Goal: Information Seeking & Learning: Learn about a topic

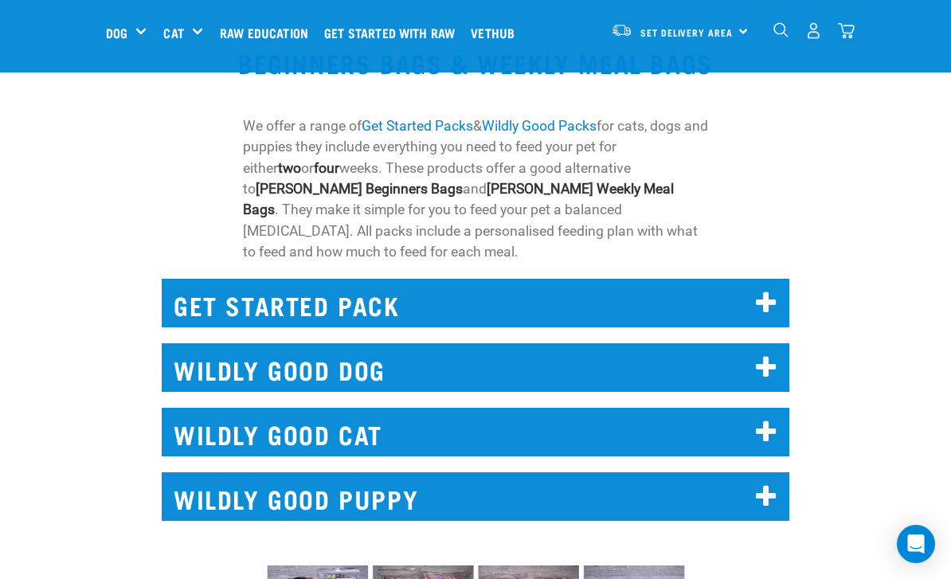
scroll to position [1061, 0]
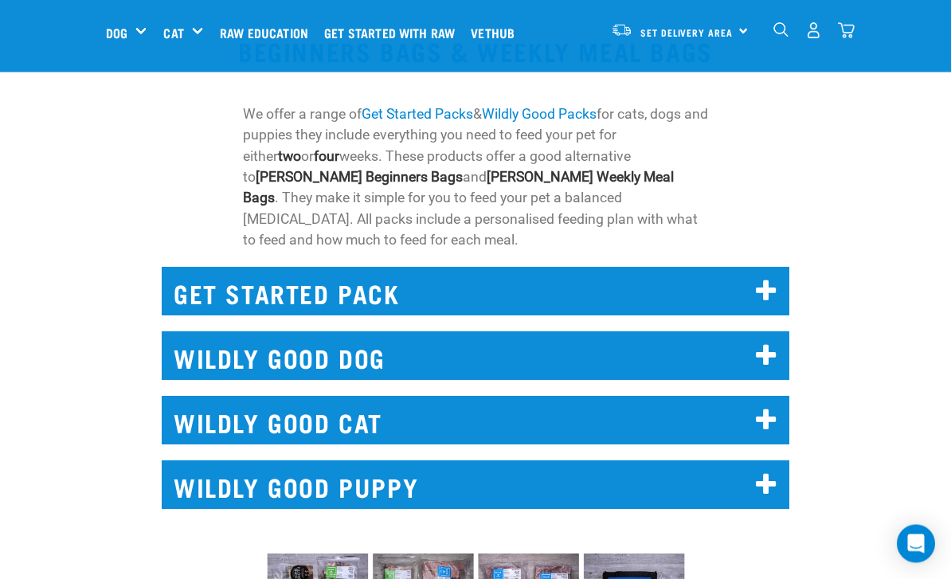
click at [757, 409] on icon at bounding box center [767, 421] width 22 height 25
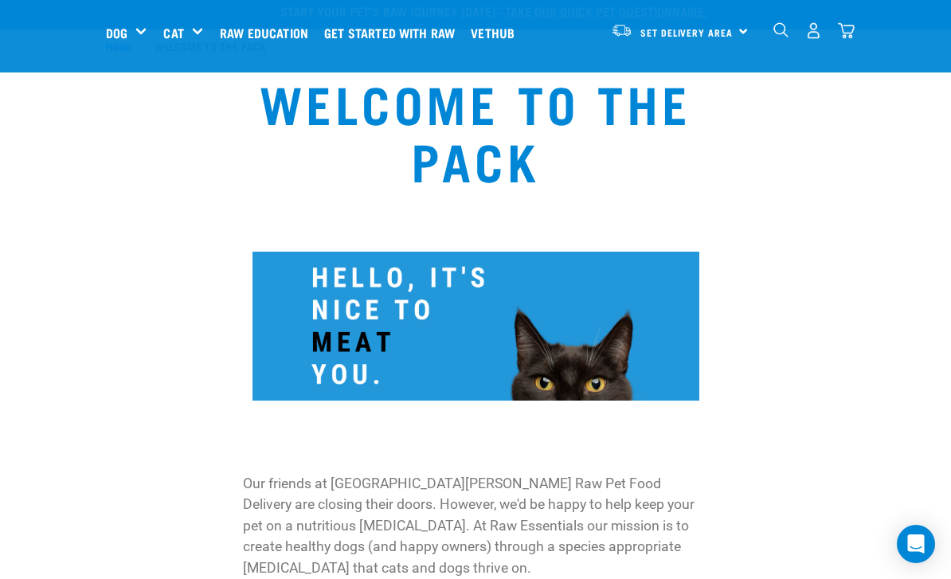
scroll to position [0, 0]
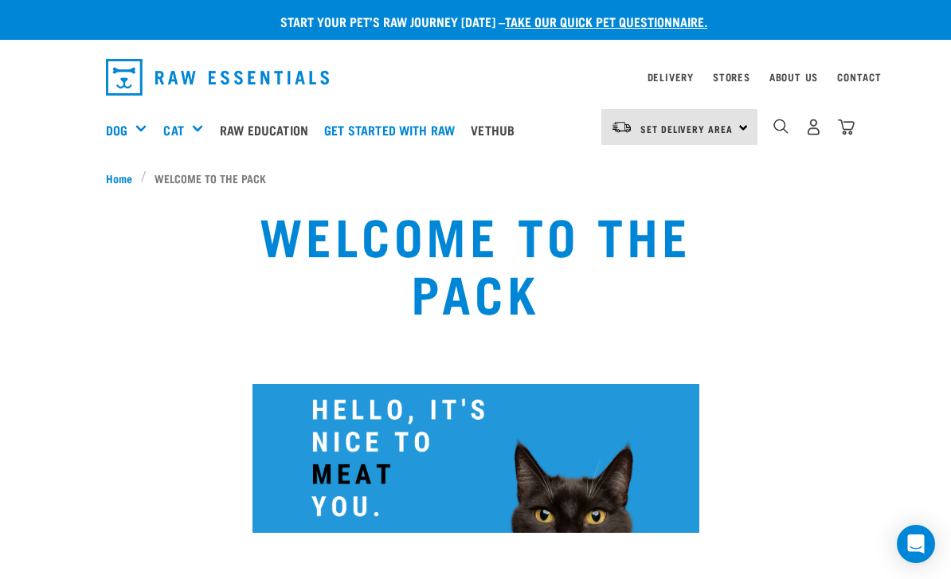
click at [0, 0] on h5 "Get Started Packs" at bounding box center [0, 0] width 0 height 0
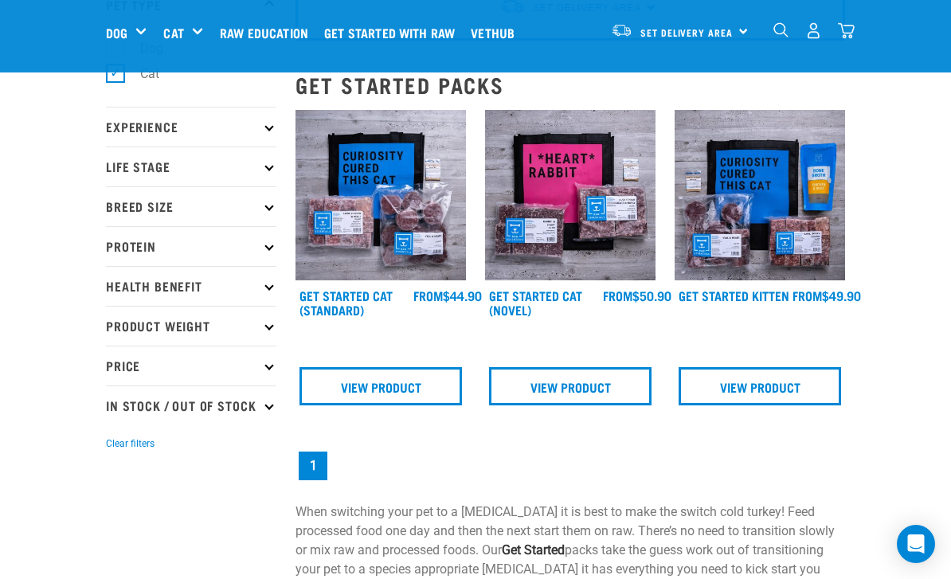
scroll to position [127, 0]
click at [382, 397] on link "View Product" at bounding box center [381, 387] width 163 height 38
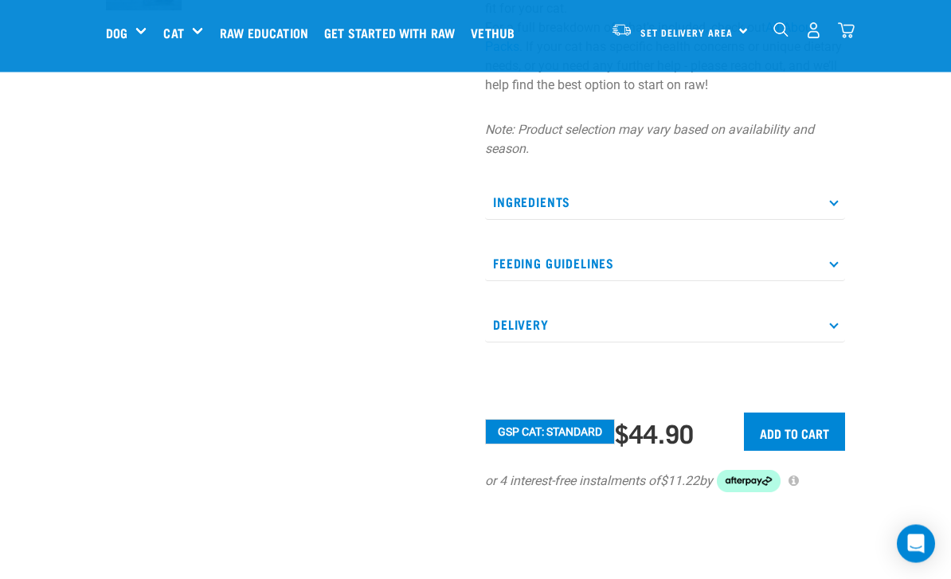
scroll to position [558, 0]
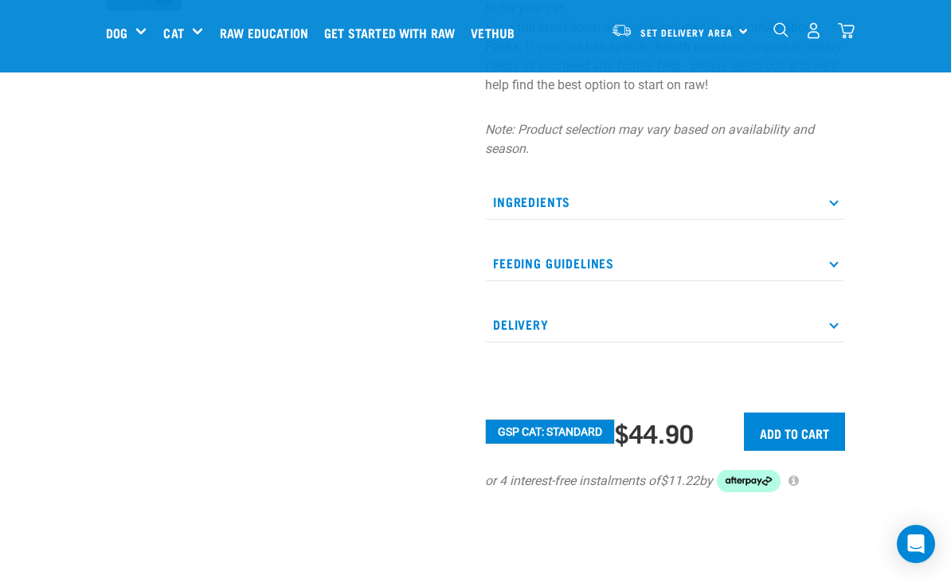
click at [820, 189] on p "Ingredients" at bounding box center [665, 202] width 360 height 36
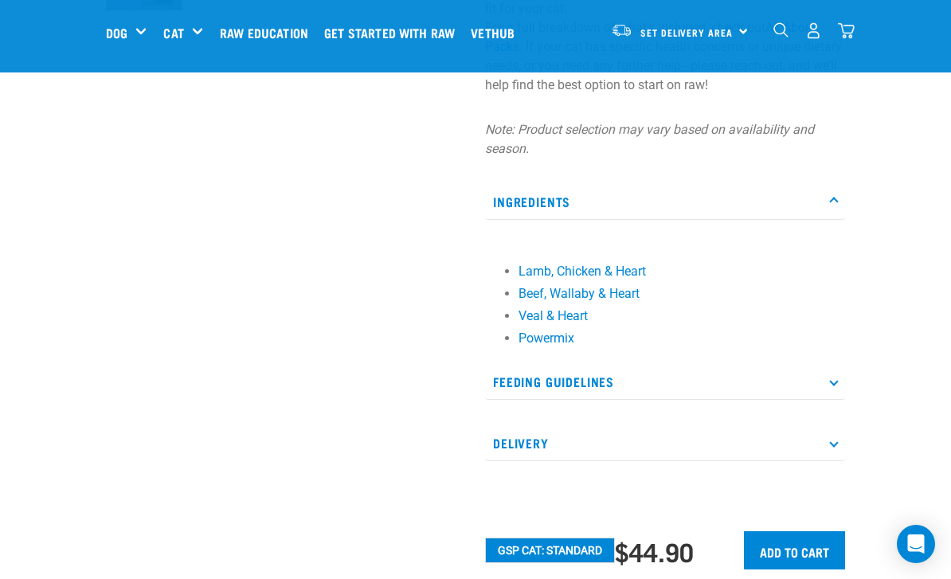
click at [816, 392] on p "Feeding Guidelines" at bounding box center [665, 382] width 360 height 36
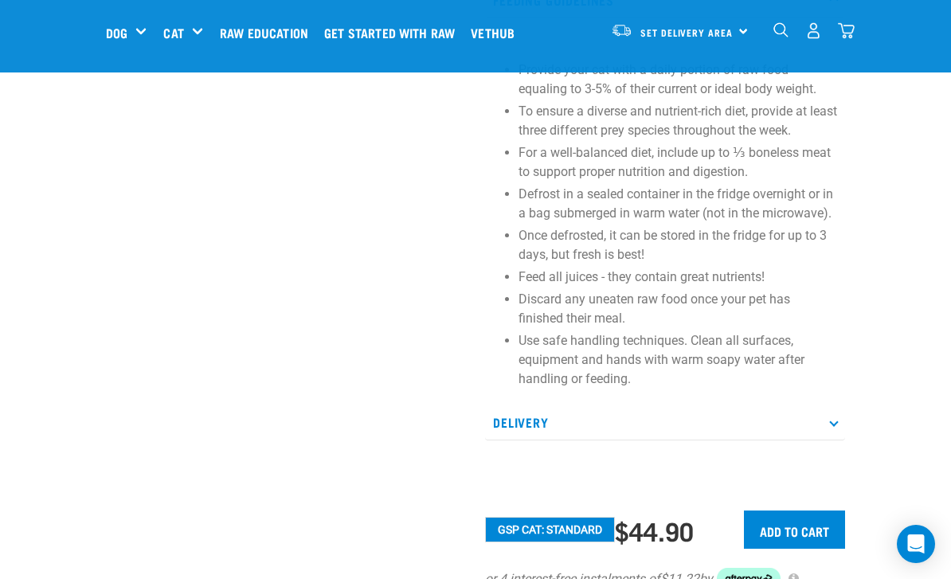
scroll to position [1007, 0]
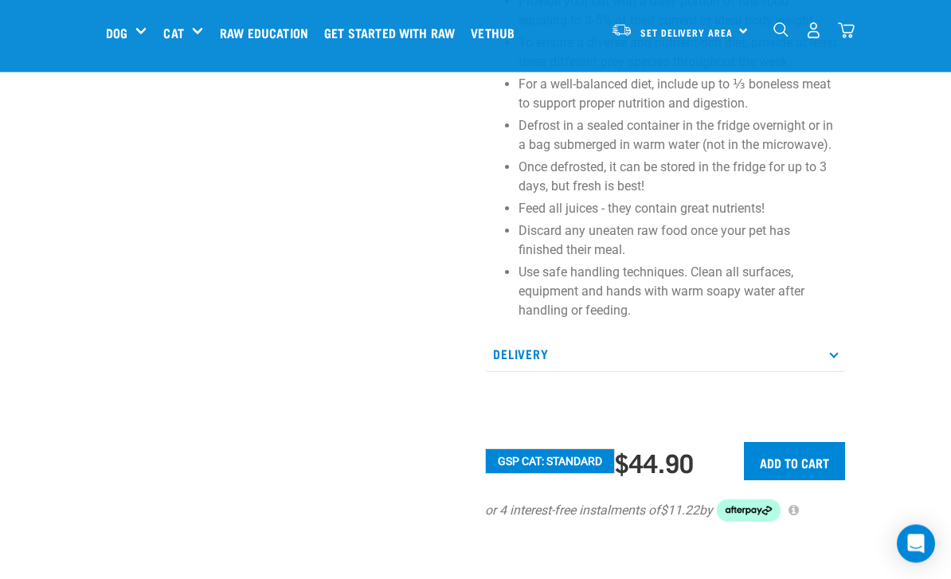
click at [808, 355] on p "Delivery" at bounding box center [665, 355] width 360 height 36
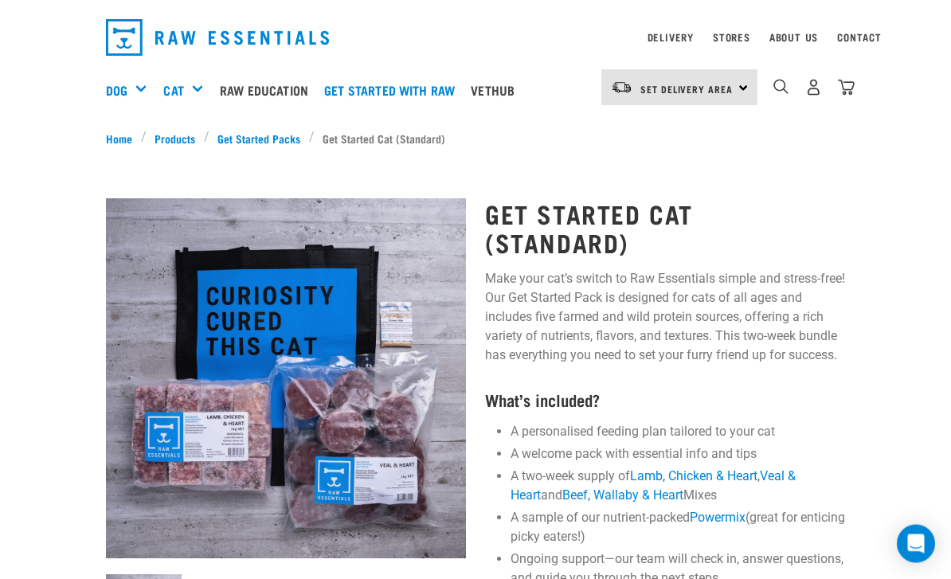
scroll to position [40, 0]
click at [276, 141] on link "Get Started Packs" at bounding box center [260, 138] width 100 height 17
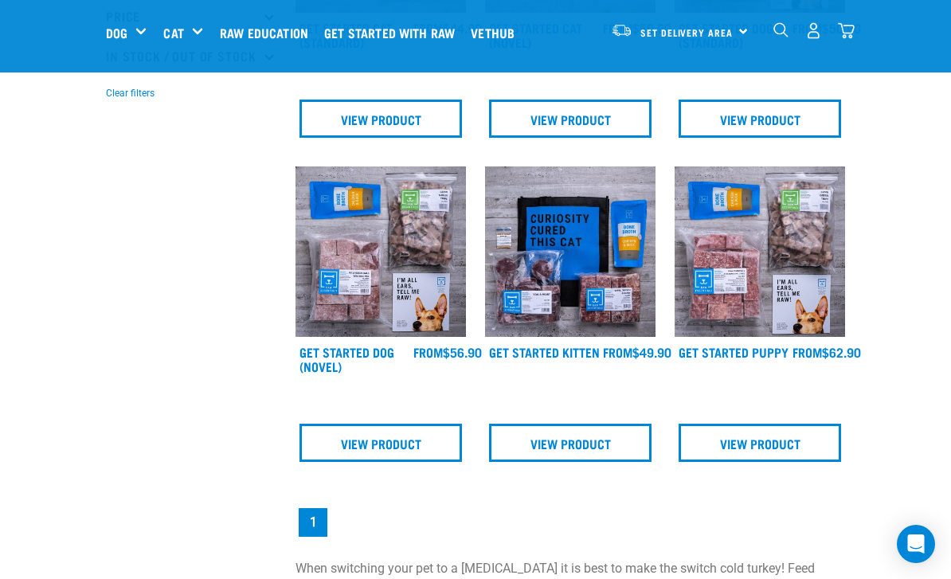
scroll to position [395, 0]
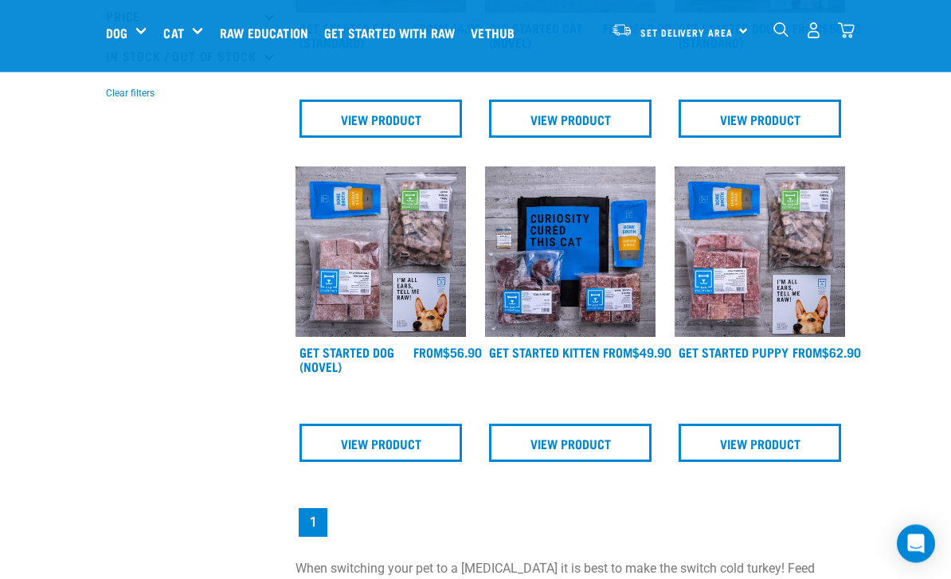
click at [590, 444] on link "View Product" at bounding box center [570, 444] width 163 height 38
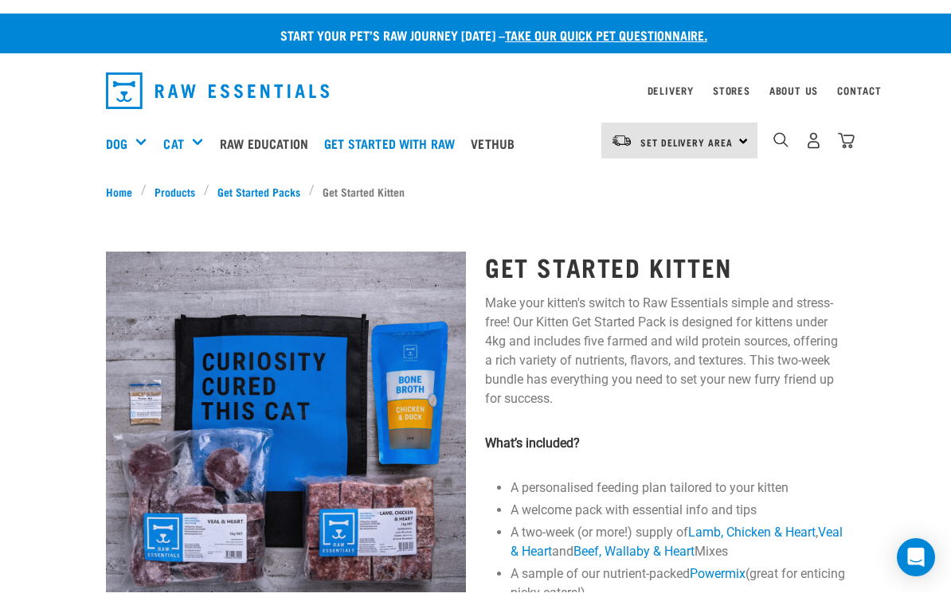
scroll to position [2, 0]
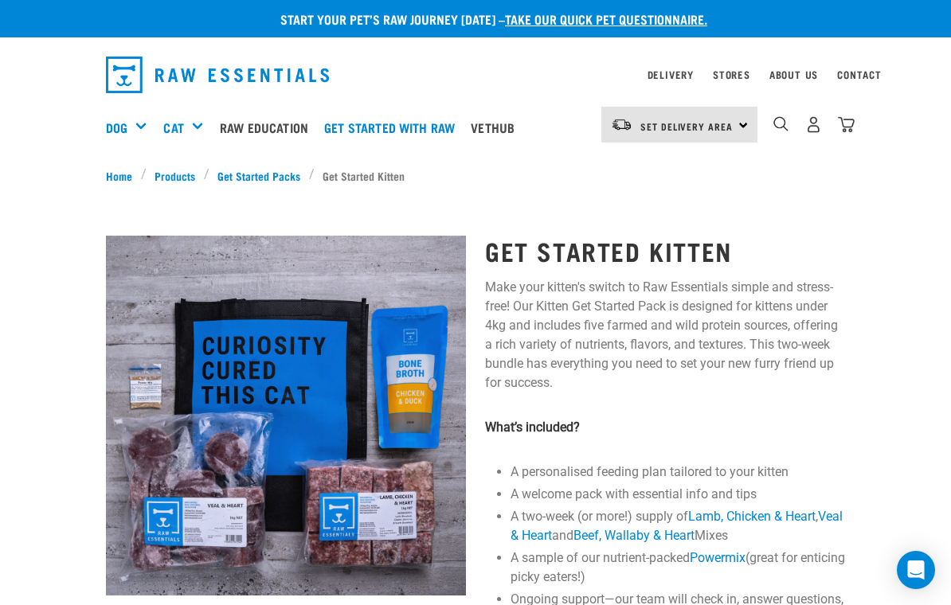
click at [265, 182] on link "Get Started Packs" at bounding box center [260, 175] width 100 height 17
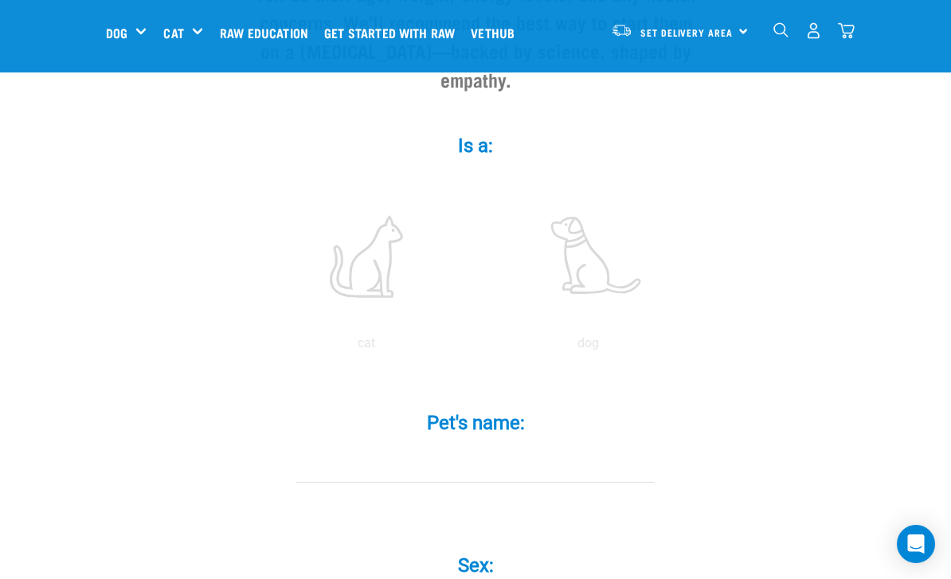
scroll to position [249, 0]
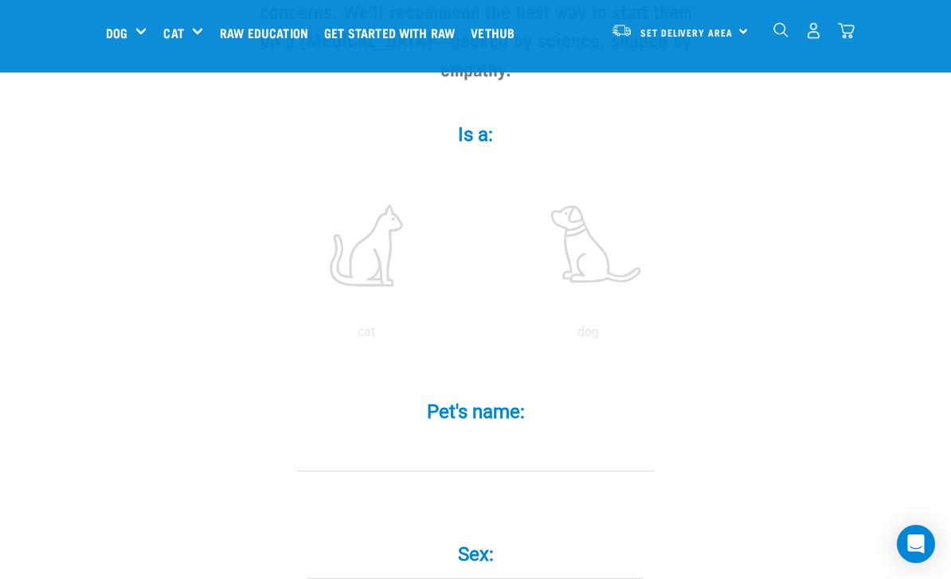
click at [350, 284] on label at bounding box center [366, 245] width 215 height 135
click at [256, 336] on input "radio" at bounding box center [256, 336] width 0 height 0
radio input "true"
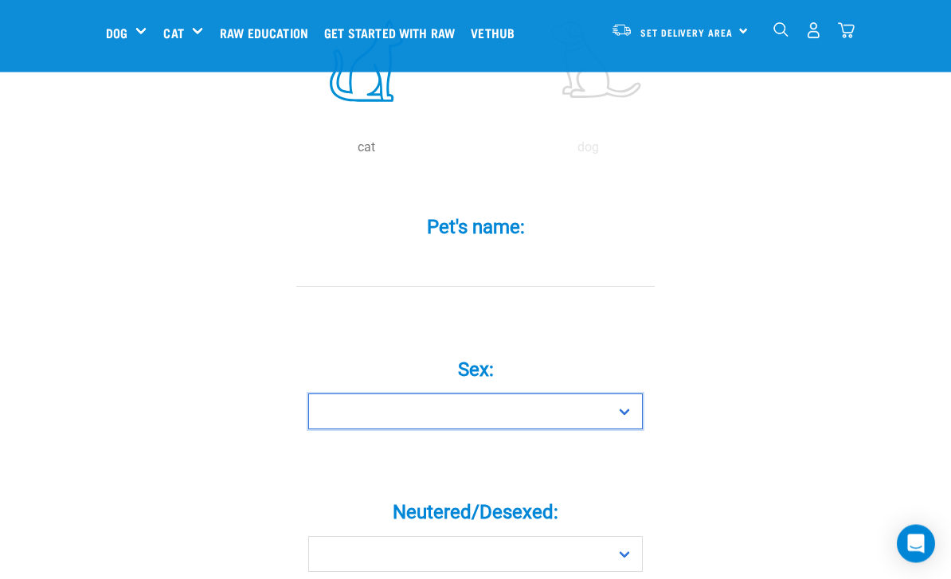
click at [599, 414] on select "Boy Girl" at bounding box center [475, 412] width 335 height 36
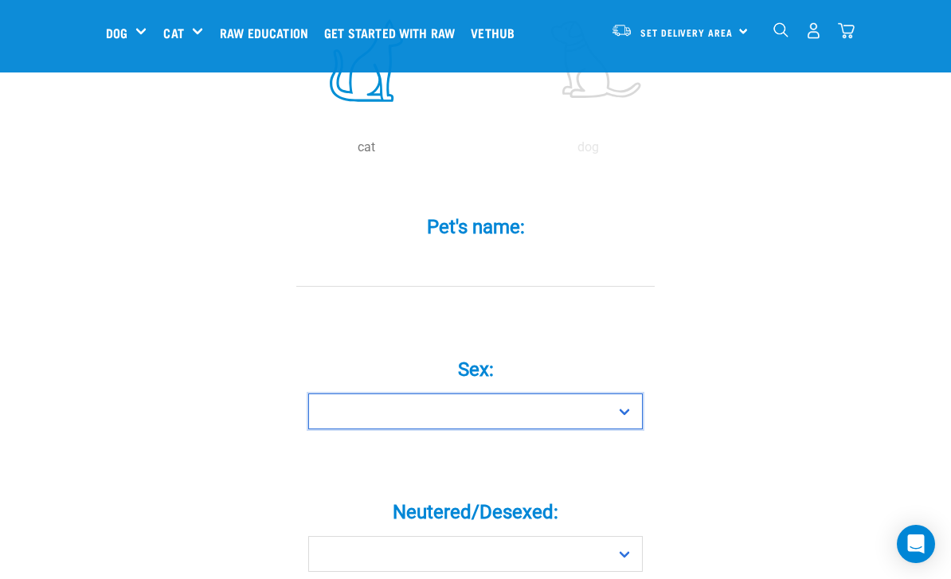
select select "girl"
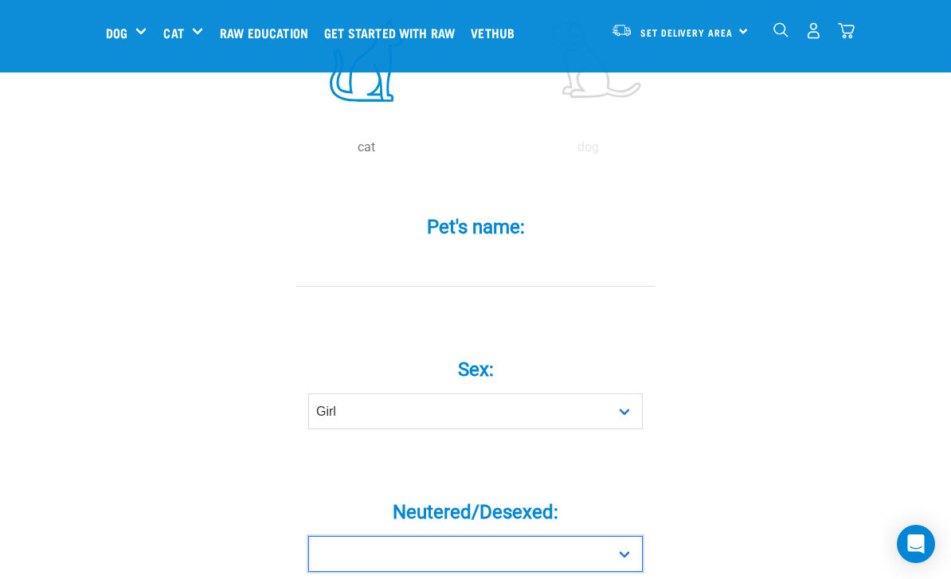
click at [582, 572] on select "Yes No" at bounding box center [475, 554] width 335 height 36
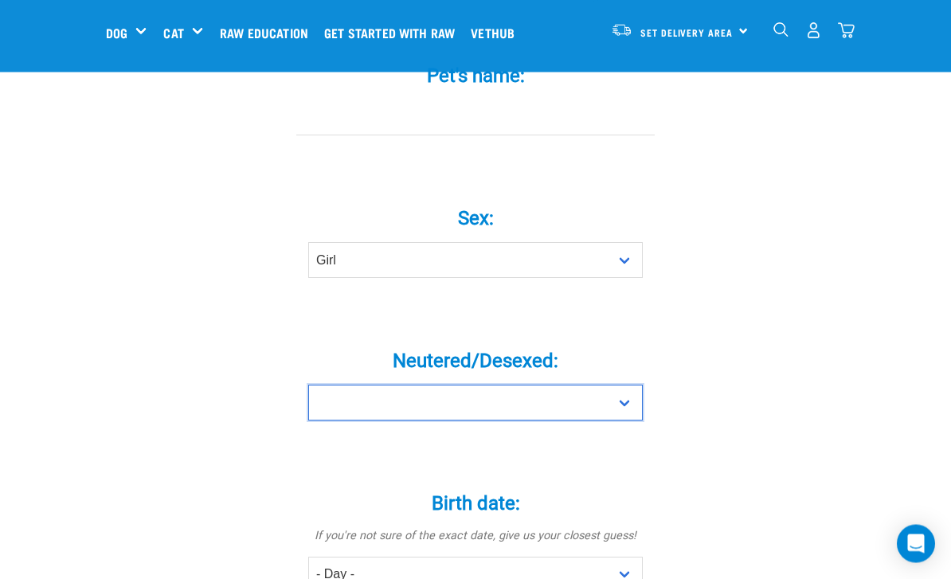
click at [611, 415] on select "Yes No" at bounding box center [475, 404] width 335 height 36
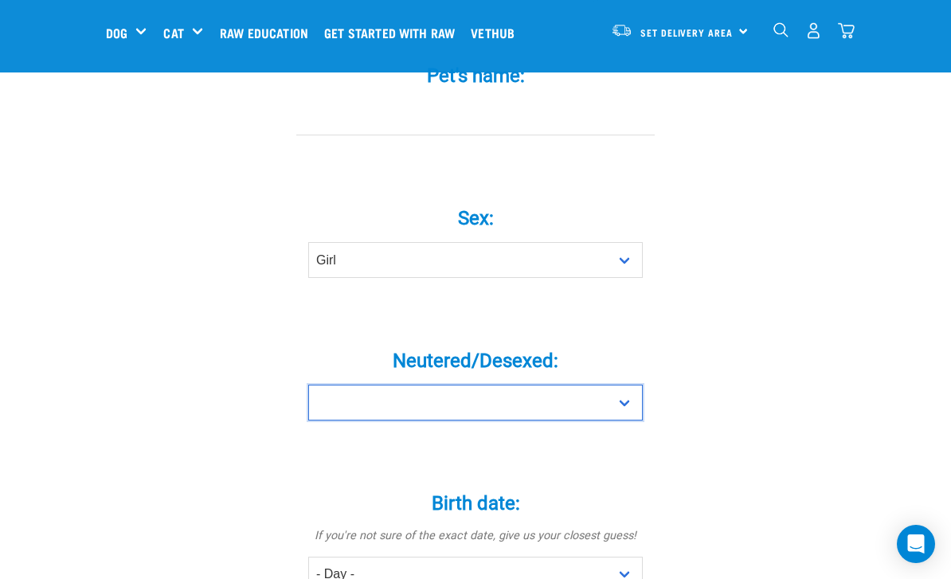
select select "yes"
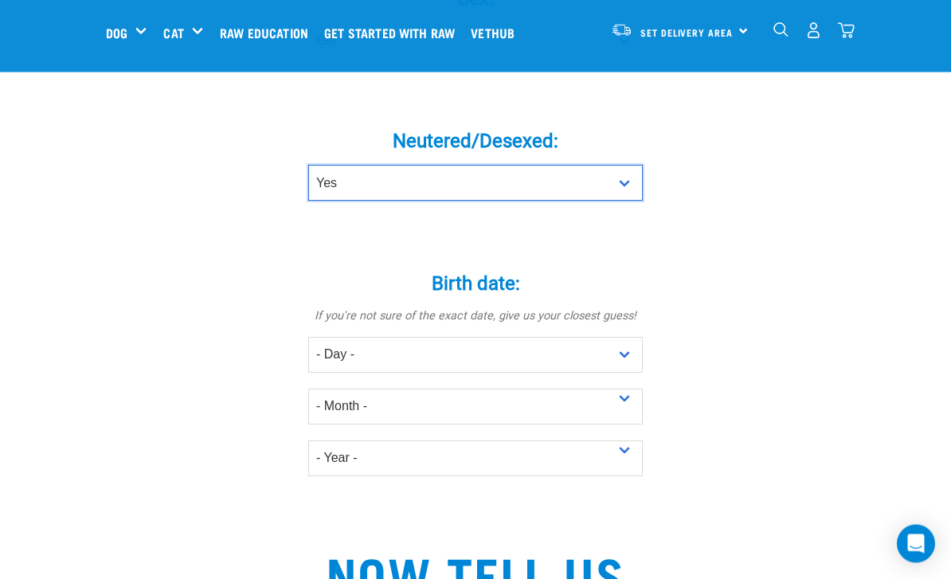
scroll to position [805, 0]
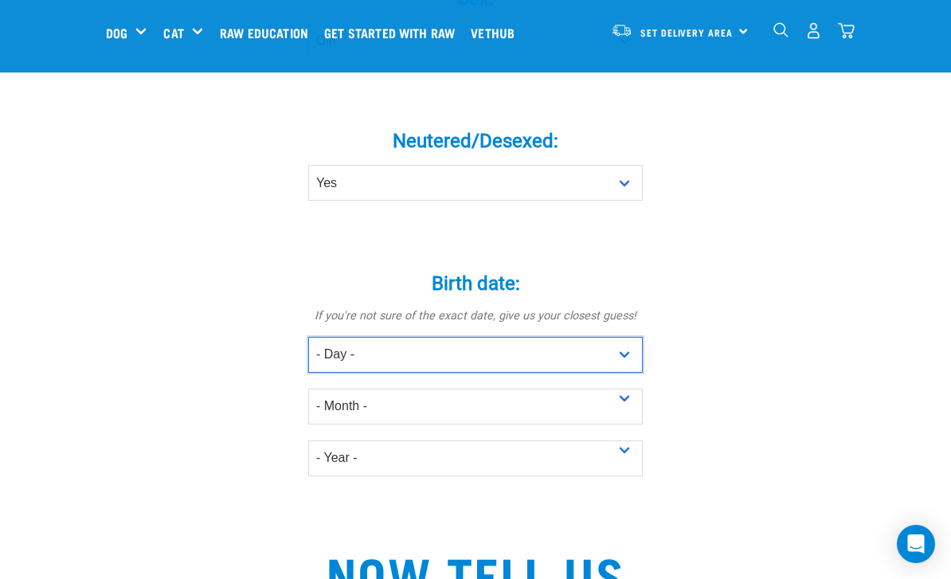
click at [619, 361] on select "- Day - 1 2 3 4 5 6 7 8 9 10 11 12 13 14 15 16 17 18 19 20 21 22 23 24 25 26 27" at bounding box center [475, 355] width 335 height 36
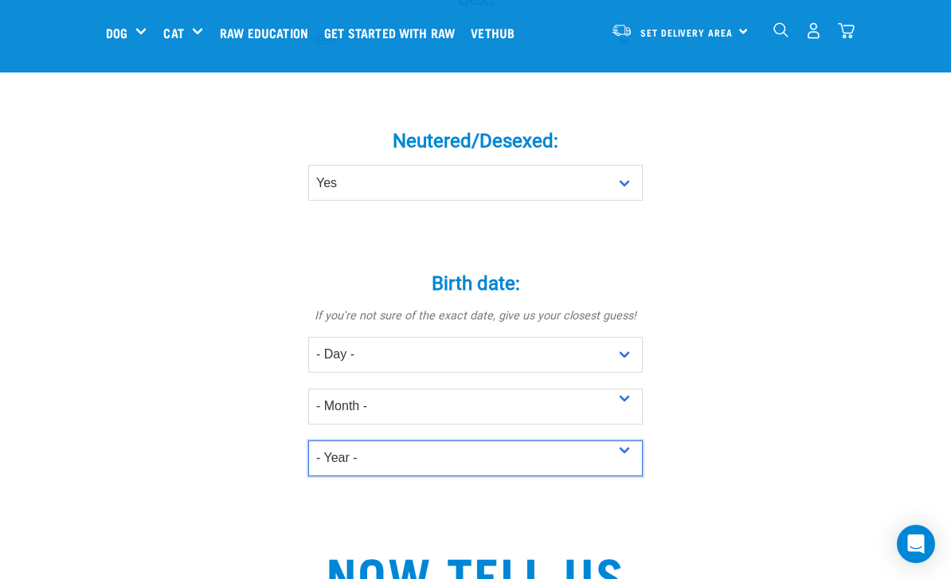
click at [566, 476] on select "- Year - 2025 2024 2023 2022 2021 2020 2019 2018 2017 2016 2015 2014 2013 2012" at bounding box center [475, 459] width 335 height 36
select select "2021"
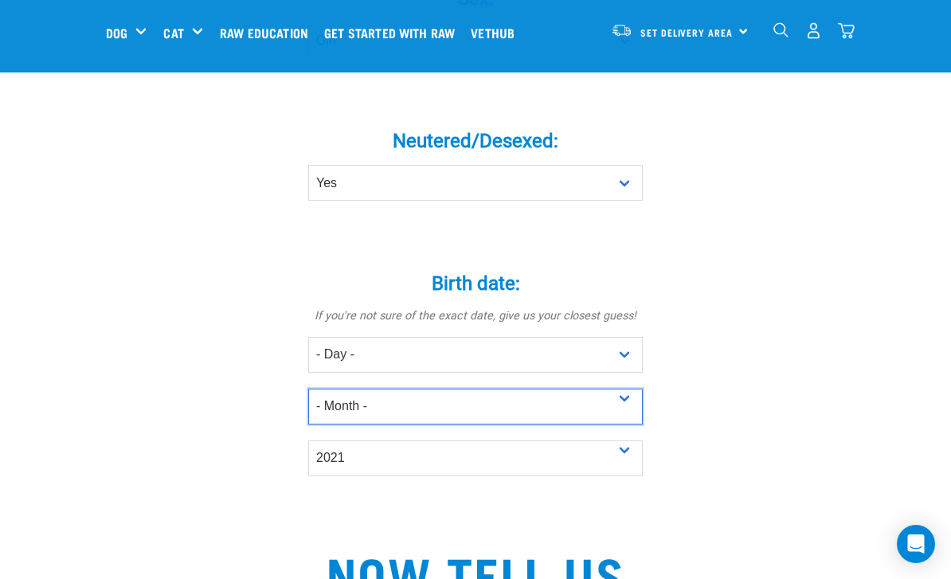
click at [507, 419] on select "- Month - January February March April May June July August September October N…" at bounding box center [475, 407] width 335 height 36
click at [499, 415] on select "- Month - January February March April May June July August September October N…" at bounding box center [475, 407] width 335 height 36
select select "October"
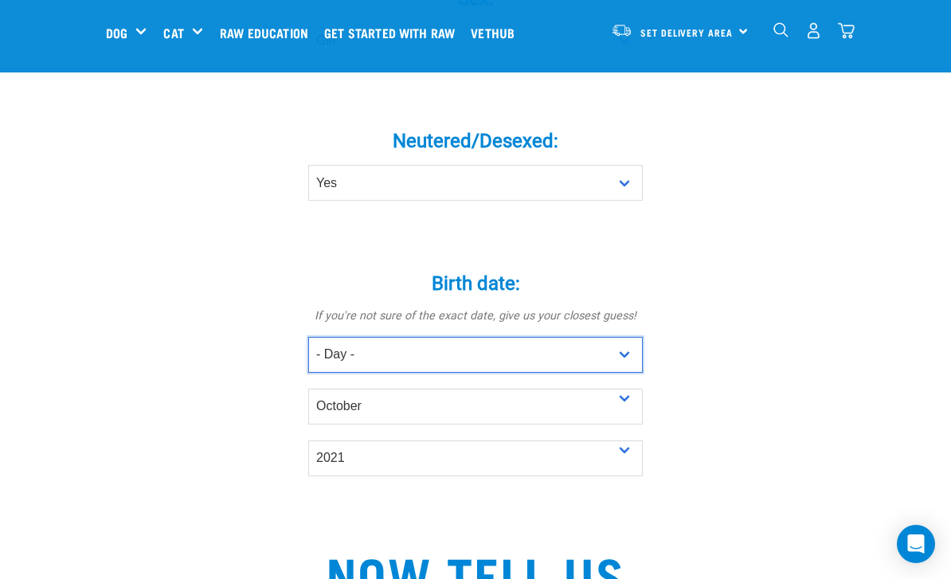
click at [495, 364] on select "- Day - 1 2 3 4 5 6 7 8 9 10 11 12 13 14 15 16 17 18 19 20 21 22 23 24 25 26 27" at bounding box center [475, 355] width 335 height 36
click at [519, 373] on select "- Day - 1 2 3 4 5 6 7 8 9 10 11 12 13 14 15 16 17 18 19 20 21 22 23 24 25 26 27" at bounding box center [475, 355] width 335 height 36
select select "10"
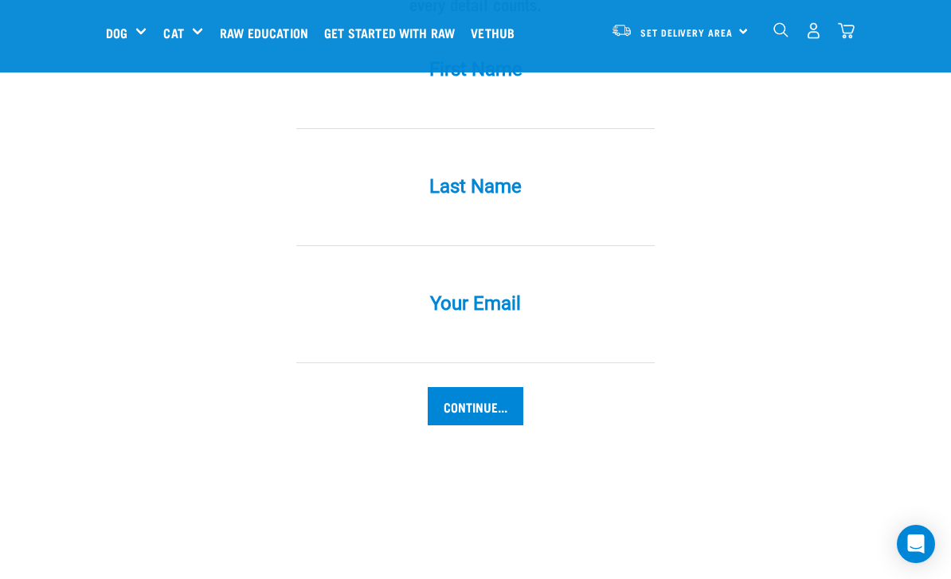
click at [487, 425] on input "Continue..." at bounding box center [476, 406] width 96 height 38
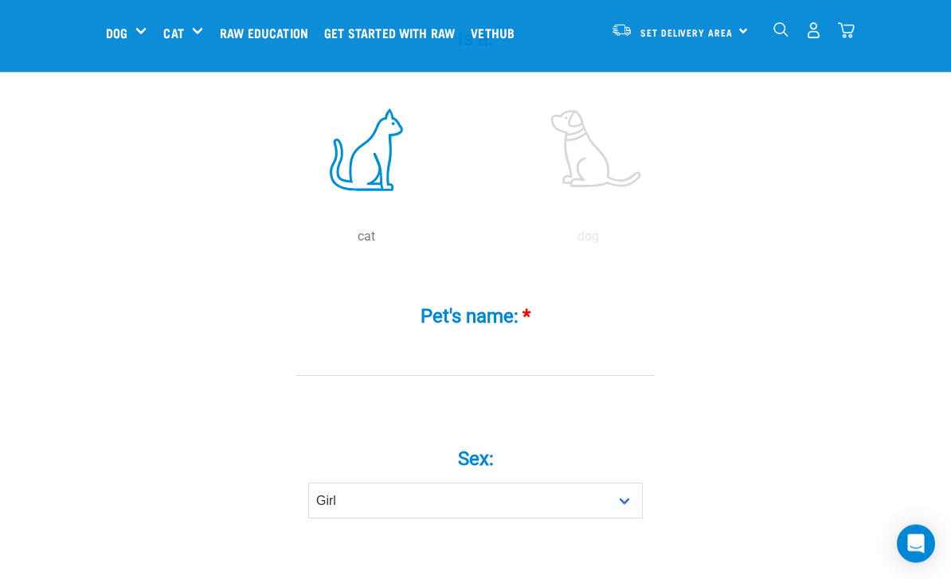
scroll to position [336, 0]
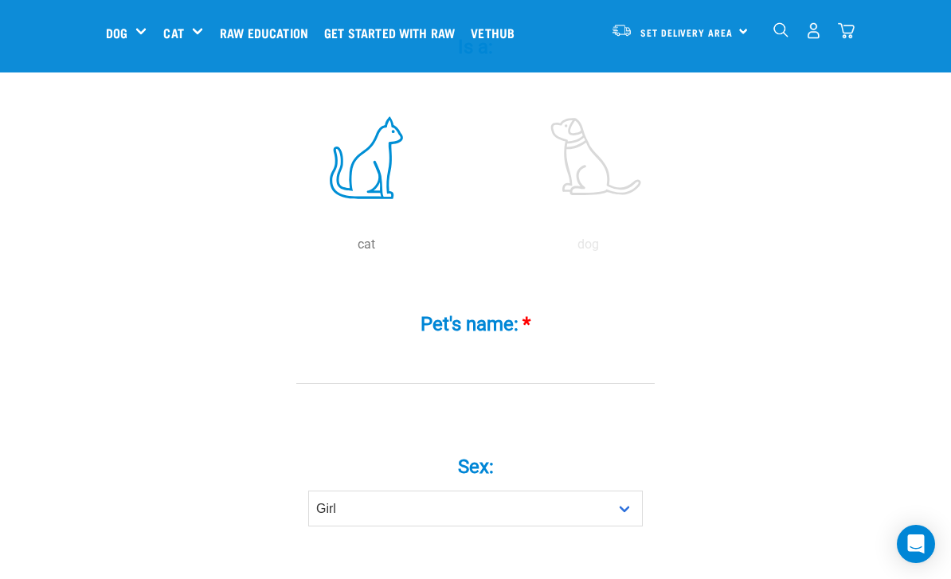
click at [574, 382] on input "Pet's name: *" at bounding box center [475, 366] width 358 height 36
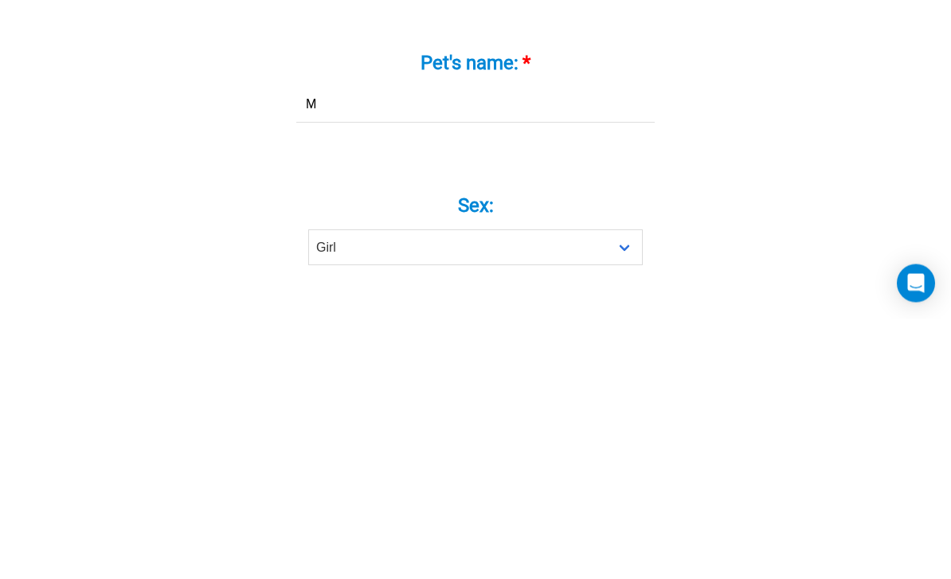
type input "M"
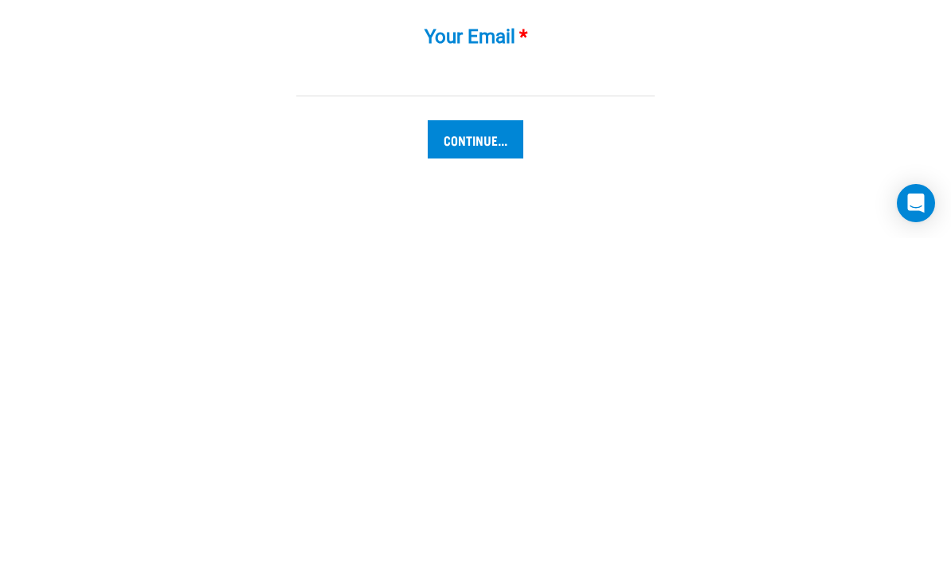
scroll to position [1555, 0]
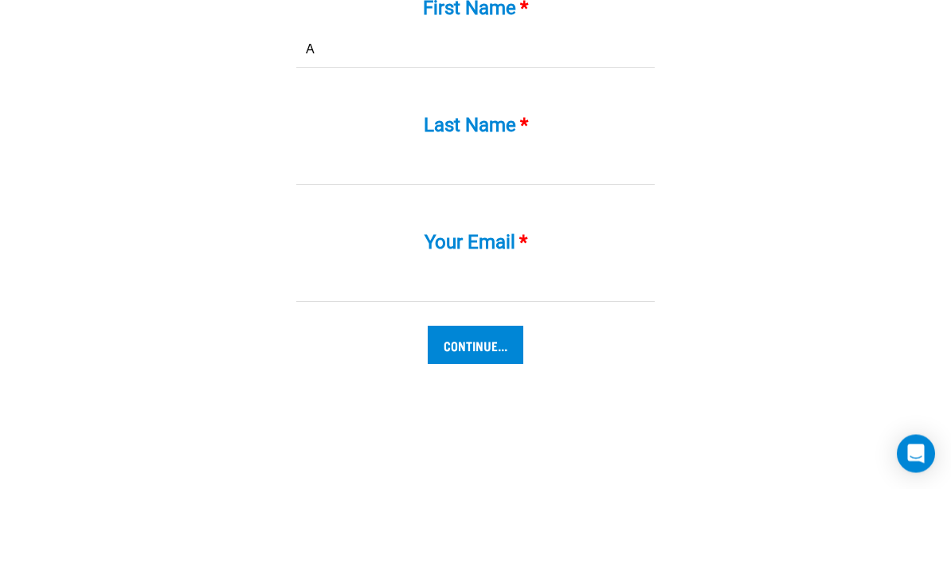
type input "A"
click at [592, 240] on input "Last Name *" at bounding box center [475, 258] width 358 height 36
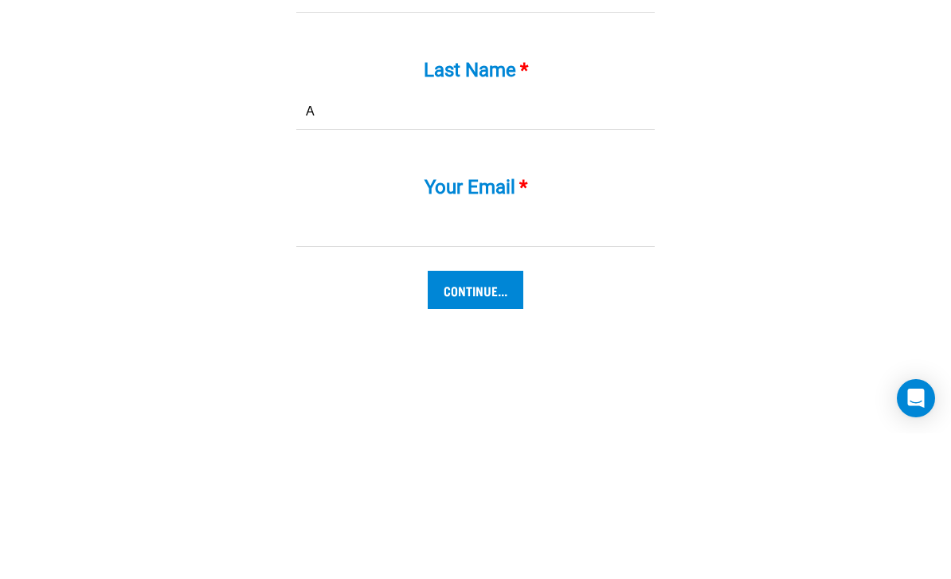
type input "A"
click at [529, 357] on input "Your Email *" at bounding box center [475, 375] width 358 height 36
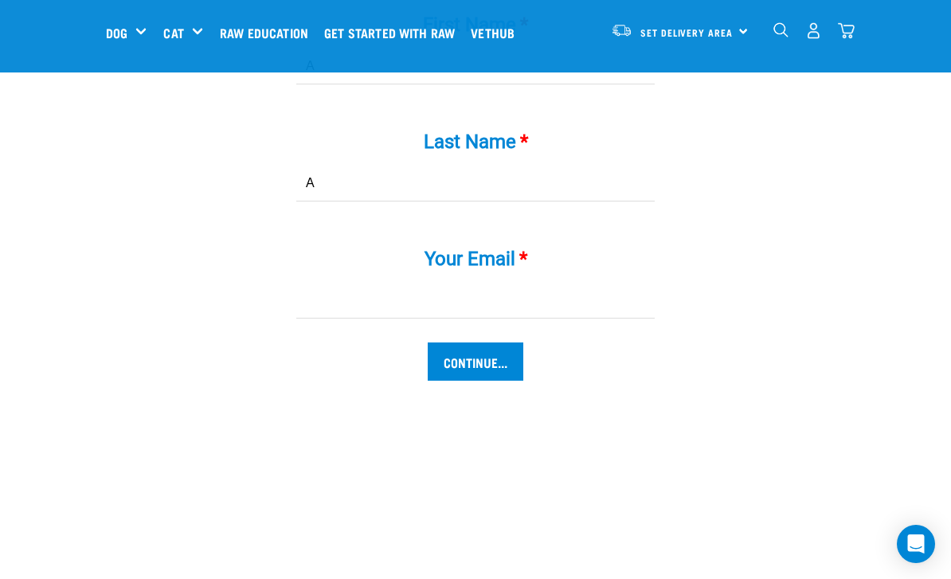
scroll to position [1630, 0]
click at [504, 318] on input "Your Email *" at bounding box center [475, 300] width 358 height 36
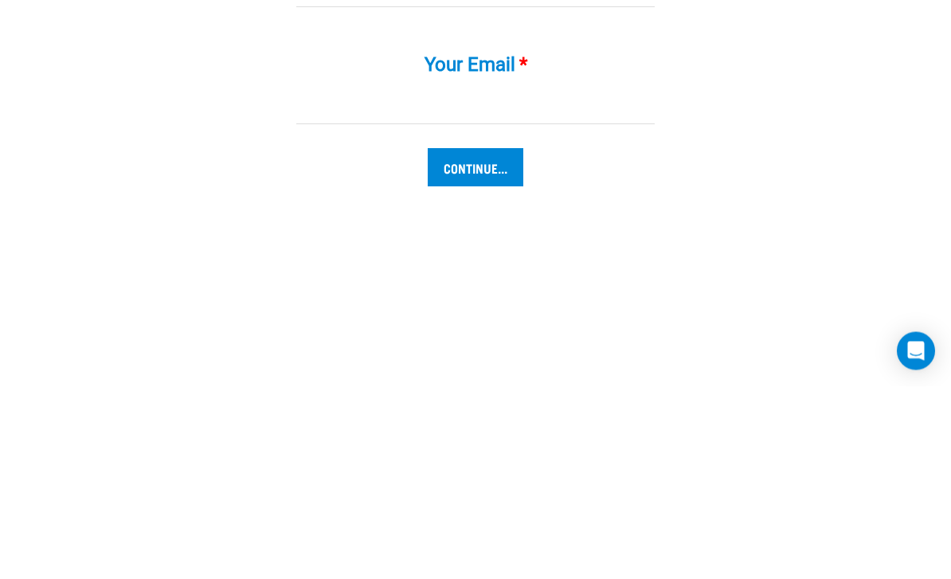
click at [421, 282] on input "Your Email *" at bounding box center [475, 300] width 358 height 36
paste input "calorie.carafes.04@icloud.com"
type input "calorie.carafes.04@icloud.com"
click at [492, 342] on input "Continue..." at bounding box center [476, 361] width 96 height 38
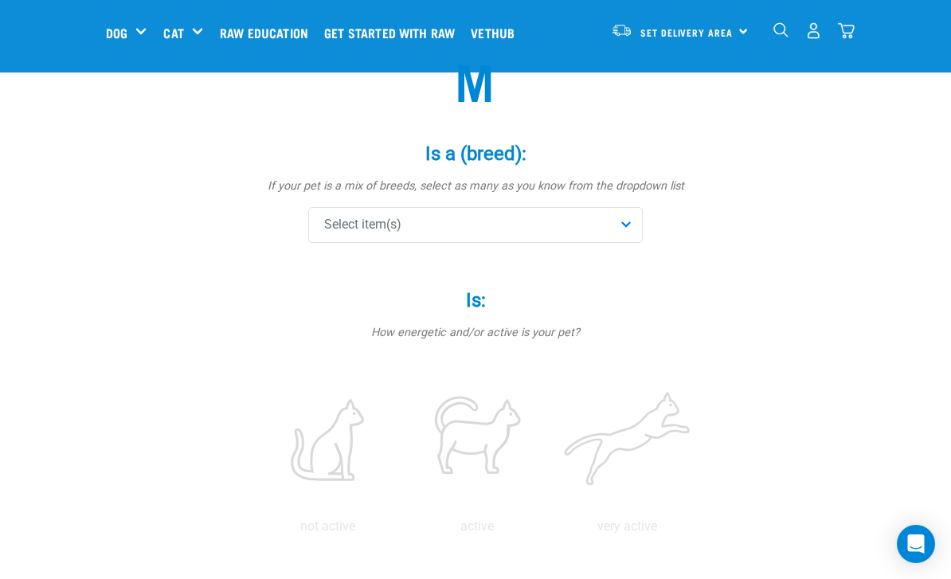
click at [604, 239] on div "Select item(s)" at bounding box center [475, 225] width 335 height 36
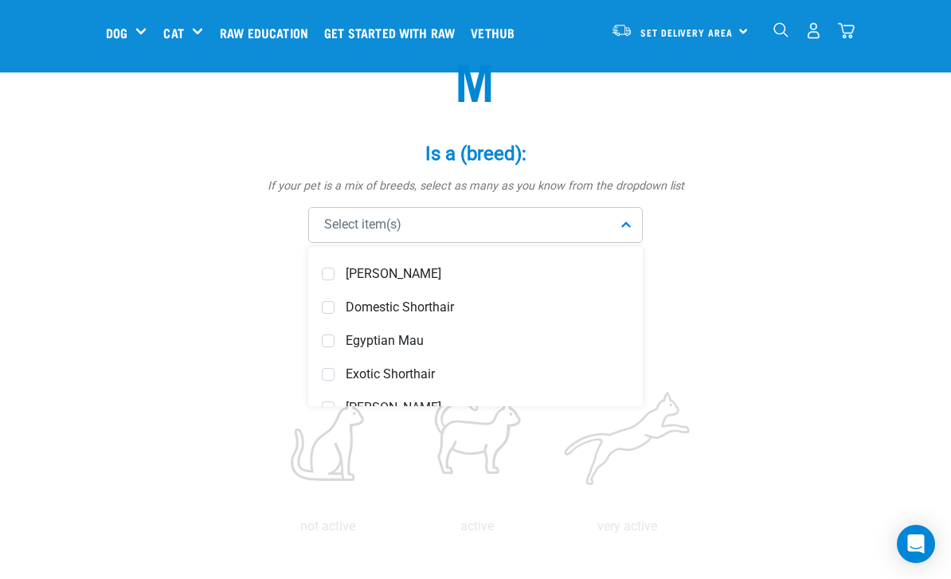
scroll to position [504, 0]
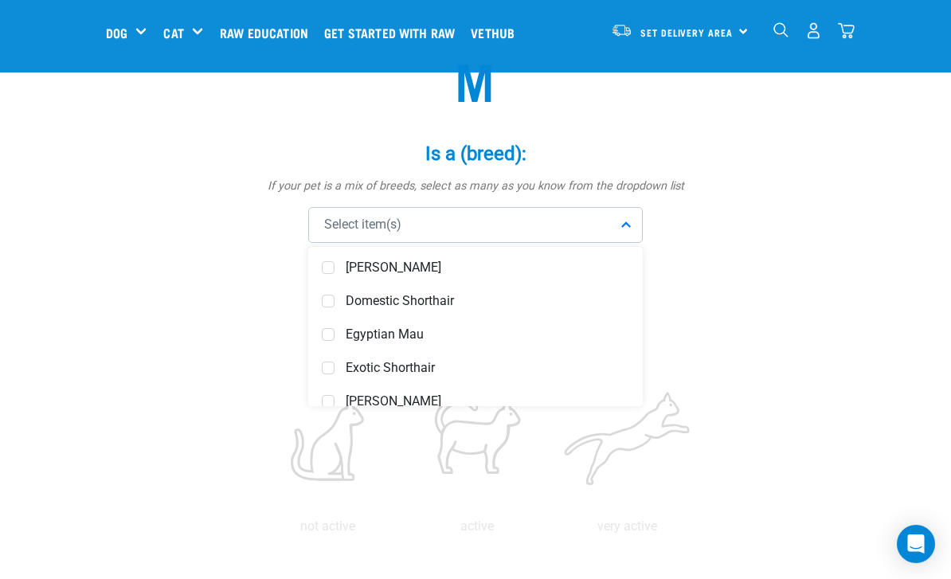
click at [334, 297] on span at bounding box center [328, 301] width 13 height 13
click at [625, 221] on div "Domestic Shorthair" at bounding box center [475, 225] width 335 height 36
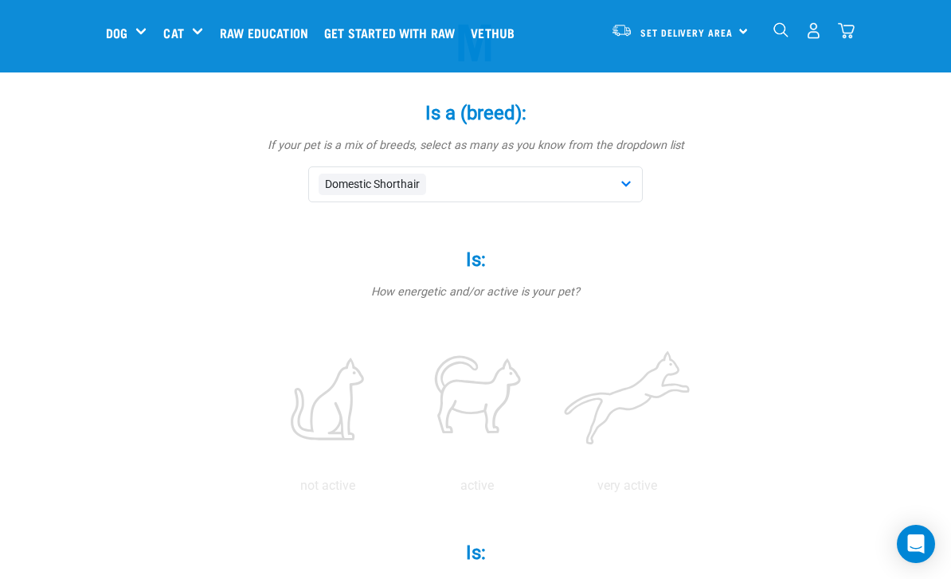
click at [549, 406] on label at bounding box center [476, 398] width 143 height 135
click at [402, 490] on input "radio" at bounding box center [402, 490] width 0 height 0
radio input "true"
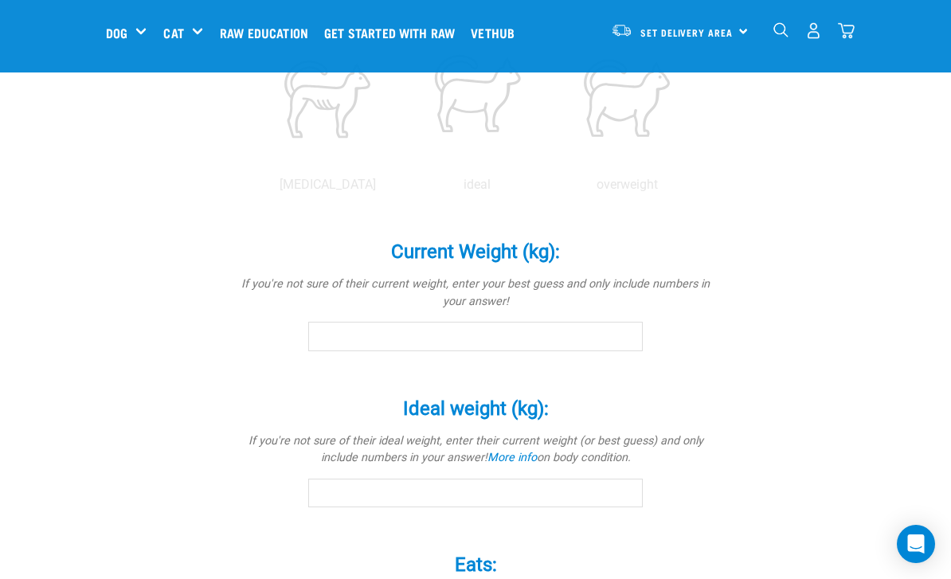
click at [549, 166] on label at bounding box center [476, 97] width 143 height 135
click at [402, 189] on input "radio" at bounding box center [402, 189] width 0 height 0
radio input "true"
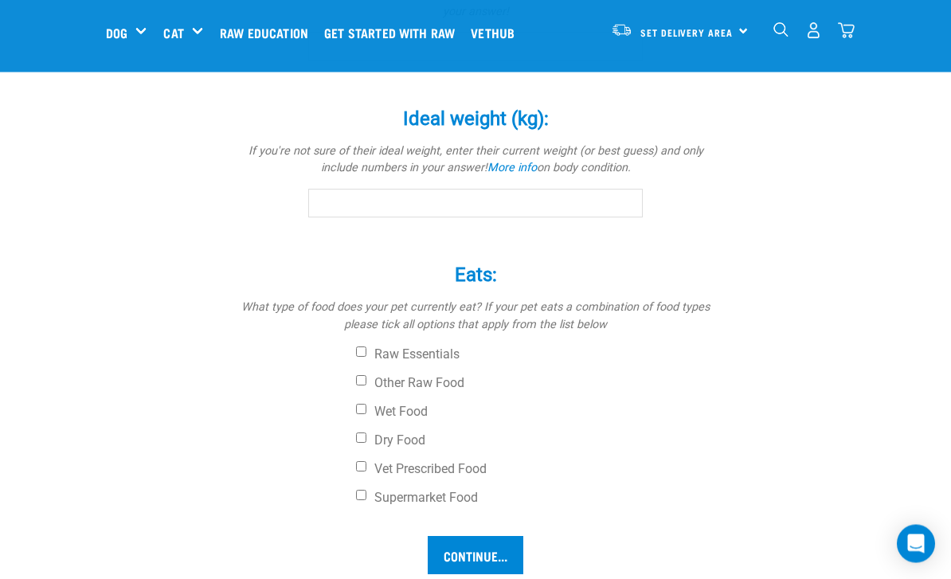
scroll to position [1006, 0]
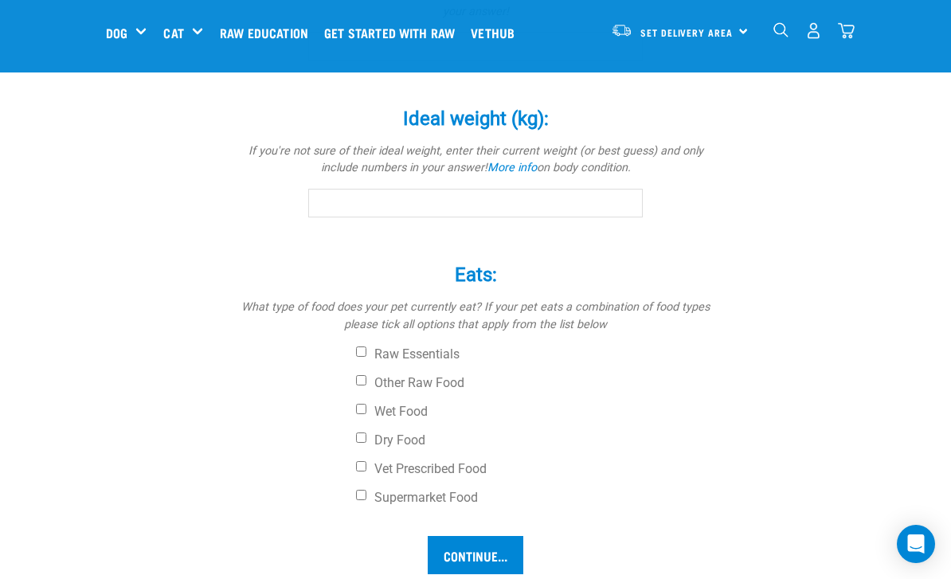
click at [600, 61] on input "Current Weight (kg): *" at bounding box center [475, 46] width 335 height 29
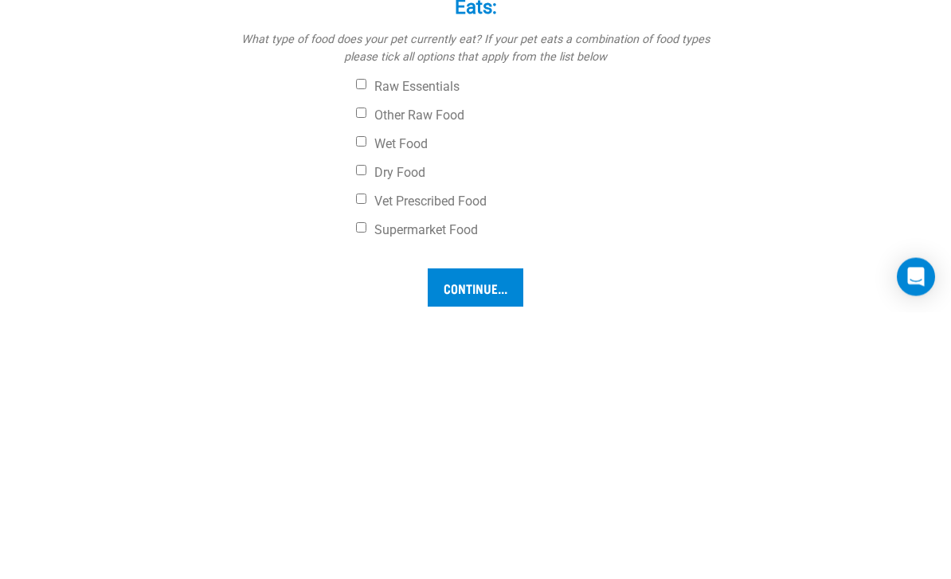
type input "4"
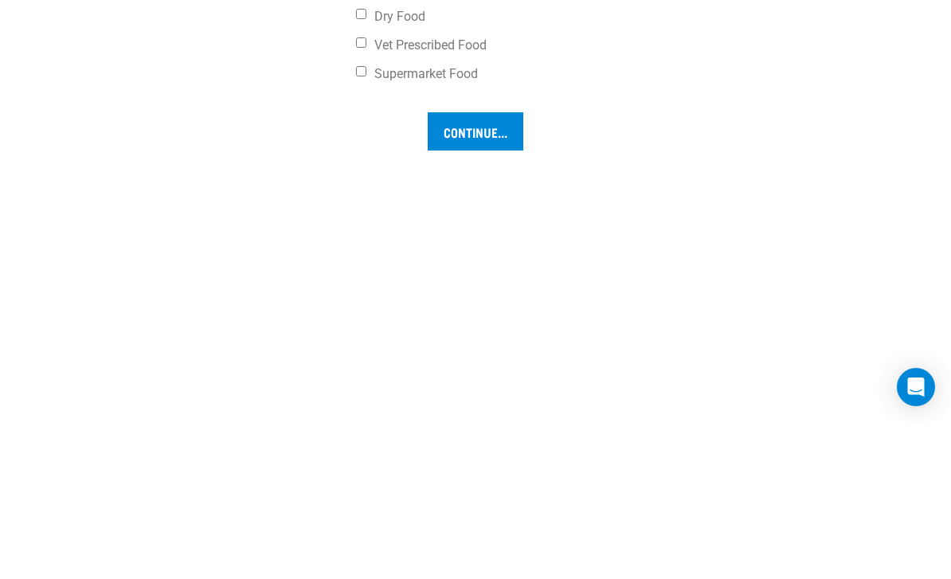
type input "4.3"
click at [476, 307] on input "Continue..." at bounding box center [476, 288] width 96 height 38
click at [456, 96] on label "Raw Essentials" at bounding box center [535, 88] width 358 height 16
click at [366, 90] on input "Raw Essentials" at bounding box center [361, 85] width 10 height 10
checkbox input "true"
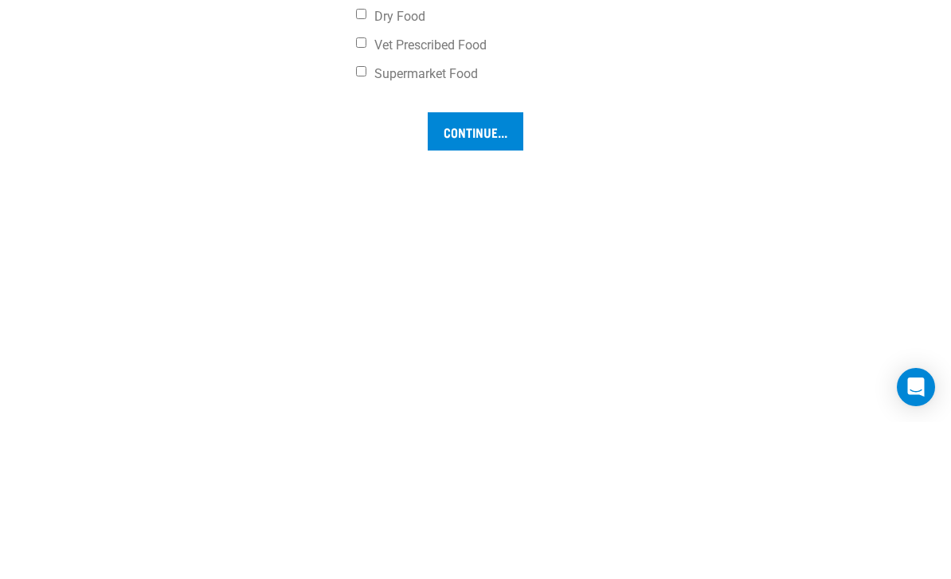
click at [413, 182] on label "Dry Food" at bounding box center [535, 174] width 358 height 16
click at [366, 176] on input "Dry Food" at bounding box center [361, 171] width 10 height 10
checkbox input "true"
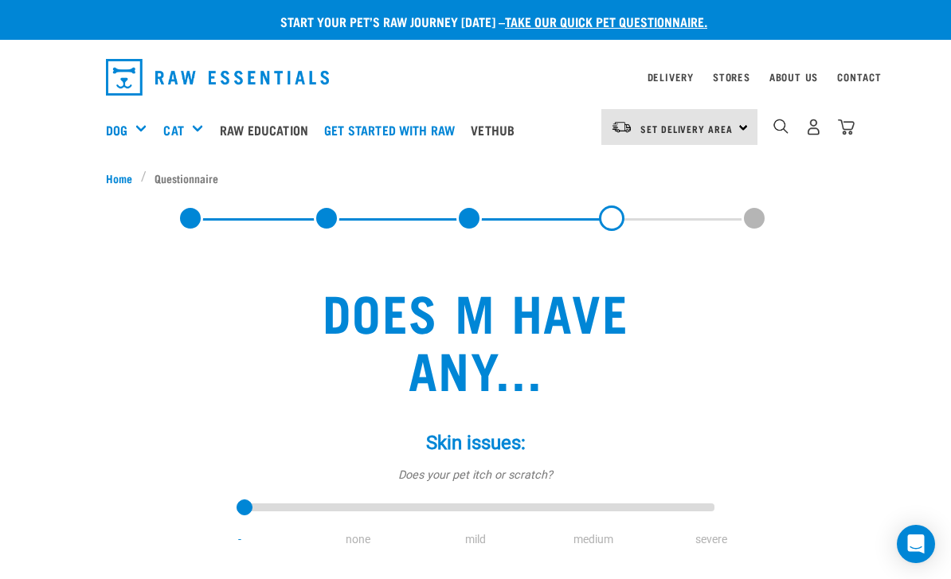
click at [468, 219] on link at bounding box center [468, 218] width 25 height 25
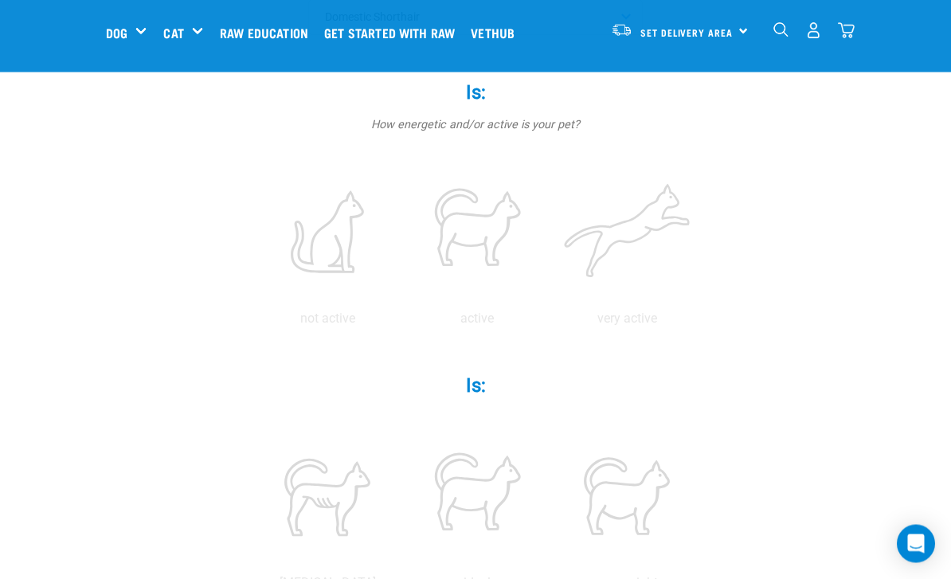
scroll to position [319, 0]
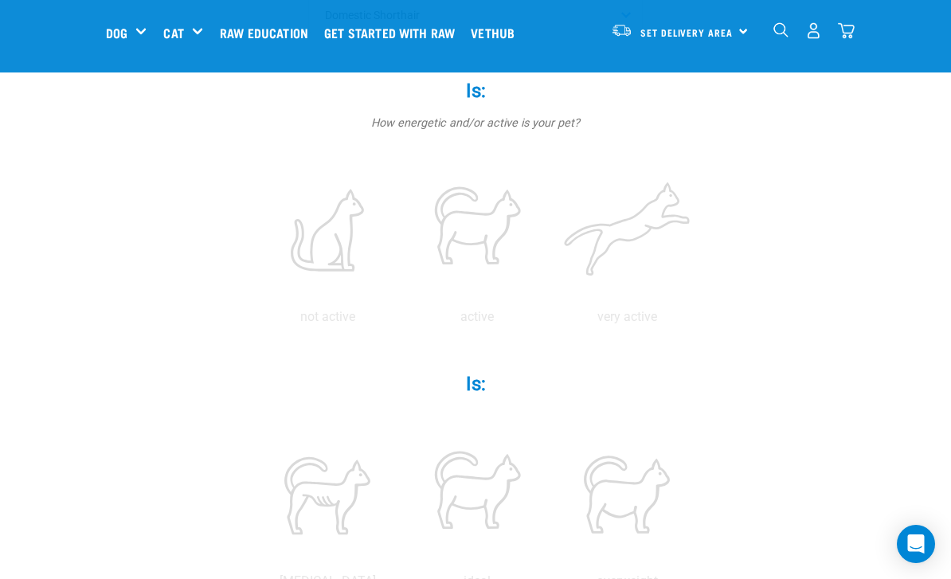
click at [549, 241] on label at bounding box center [476, 230] width 143 height 135
click at [402, 321] on input "radio" at bounding box center [402, 321] width 0 height 0
radio input "true"
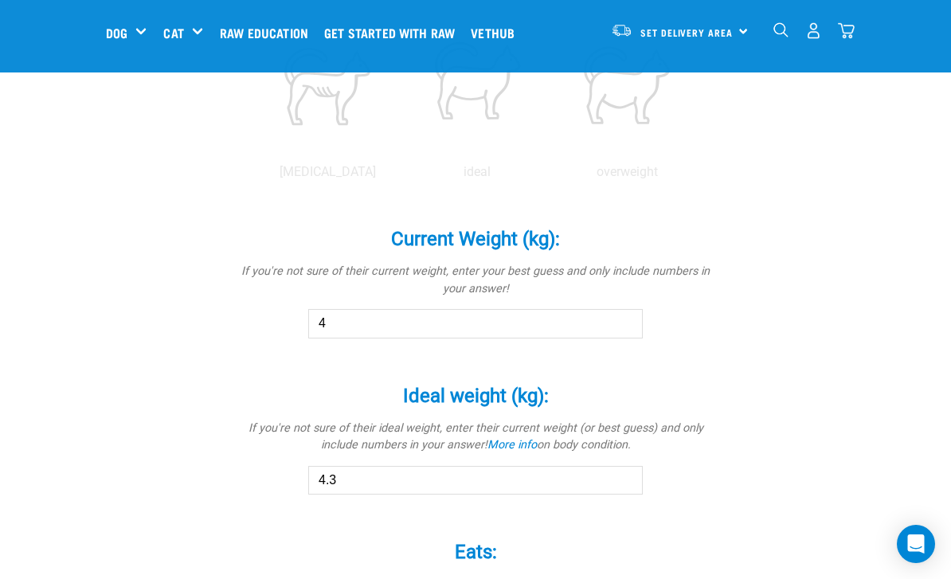
click at [549, 153] on label at bounding box center [476, 85] width 143 height 135
click at [402, 176] on input "radio" at bounding box center [402, 176] width 0 height 0
radio input "true"
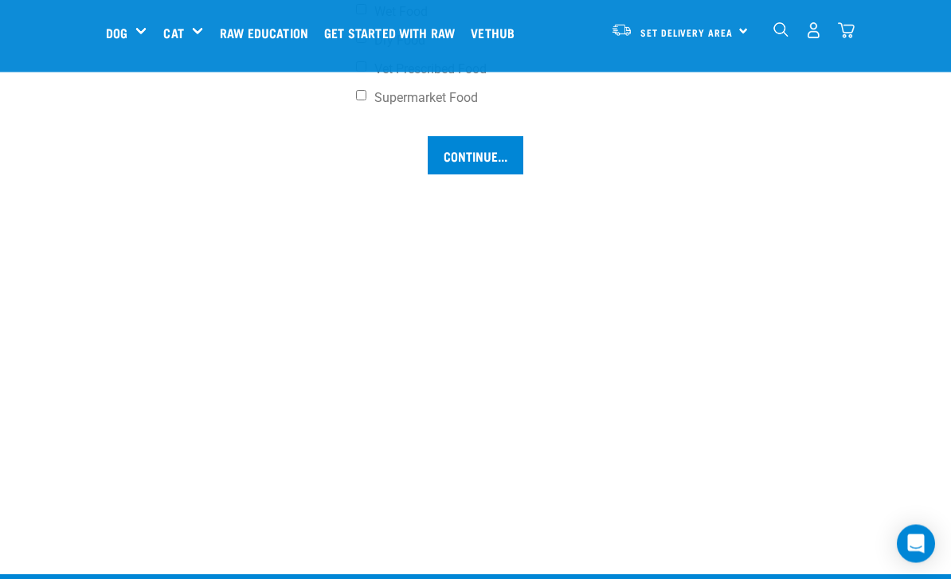
scroll to position [1404, 0]
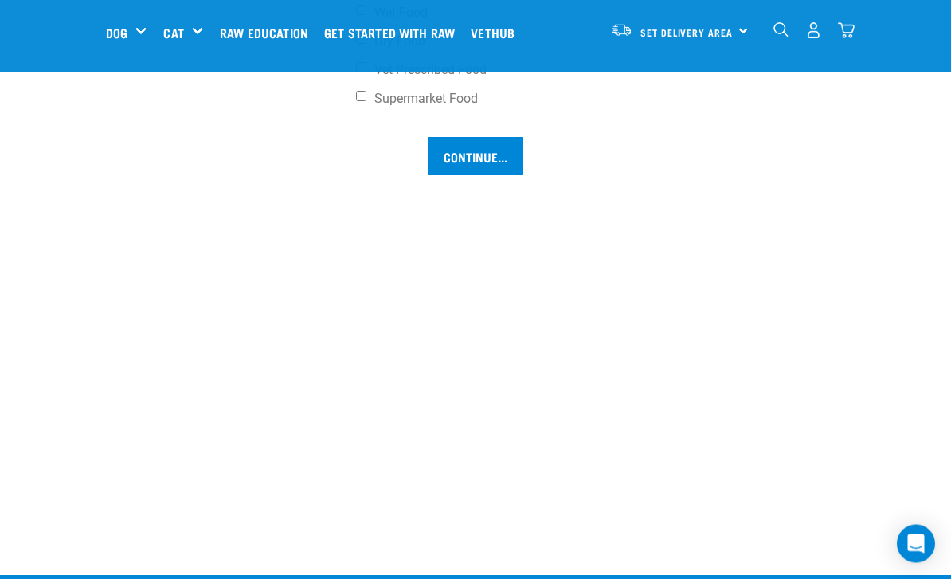
click at [410, 50] on label "Dry Food" at bounding box center [535, 42] width 358 height 16
click at [366, 45] on input "Dry Food" at bounding box center [361, 39] width 10 height 10
checkbox input "true"
click at [423, 22] on label "Wet Food" at bounding box center [535, 14] width 358 height 16
click at [366, 16] on input "Wet Food" at bounding box center [361, 11] width 10 height 10
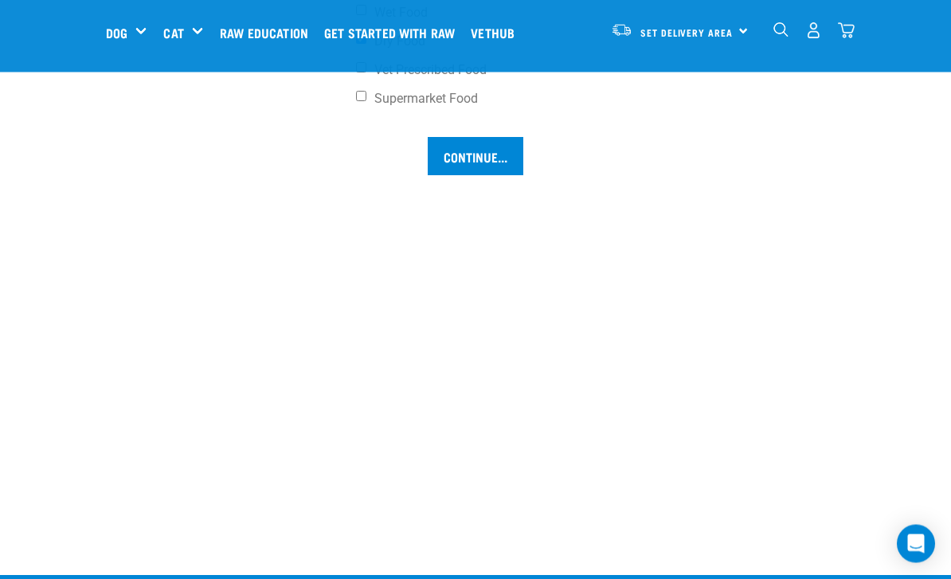
checkbox input "true"
click at [366, 102] on input "Supermarket Food" at bounding box center [361, 97] width 10 height 10
click at [361, 102] on input "Supermarket Food" at bounding box center [361, 97] width 10 height 10
checkbox input "false"
click at [480, 176] on input "Continue..." at bounding box center [476, 157] width 96 height 38
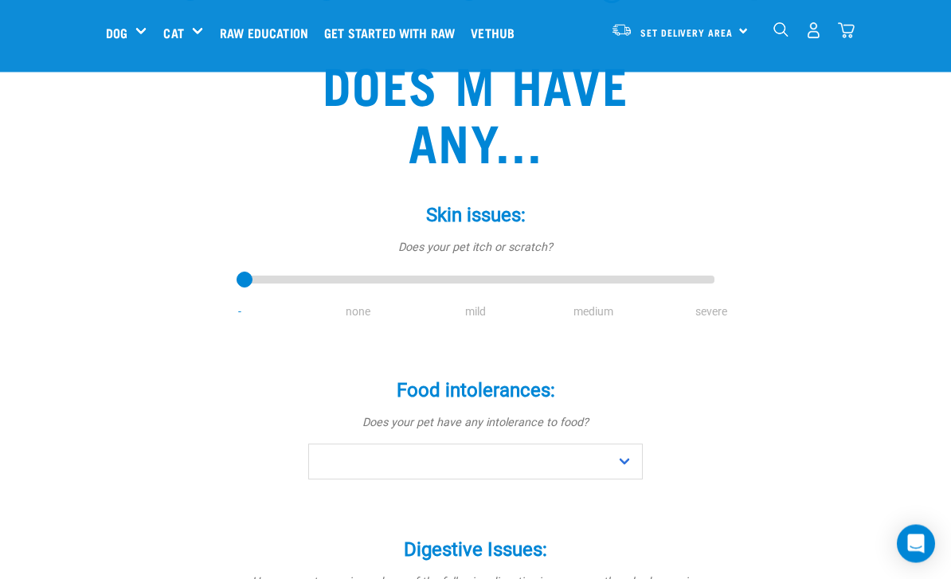
scroll to position [109, 0]
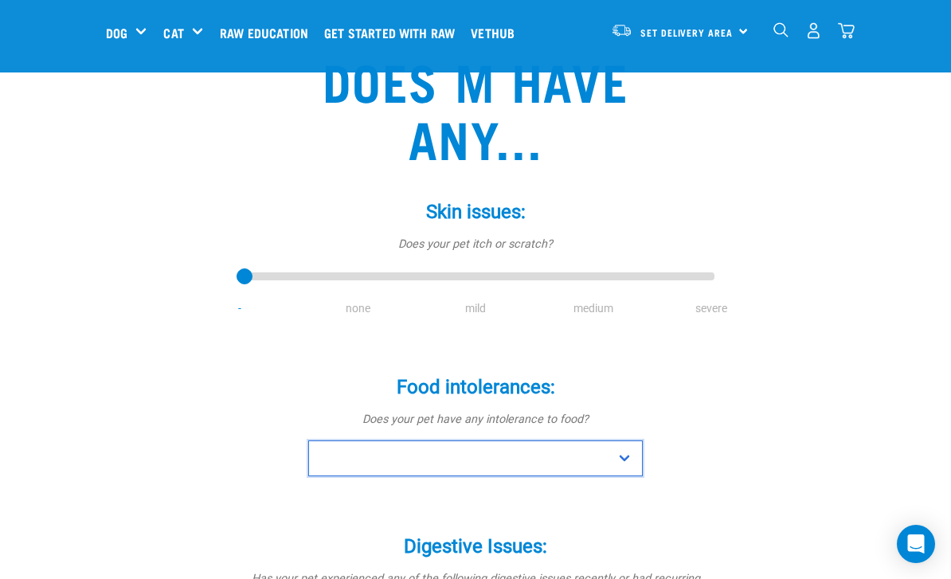
click at [616, 457] on select "No Yes" at bounding box center [475, 459] width 335 height 36
select select "no"
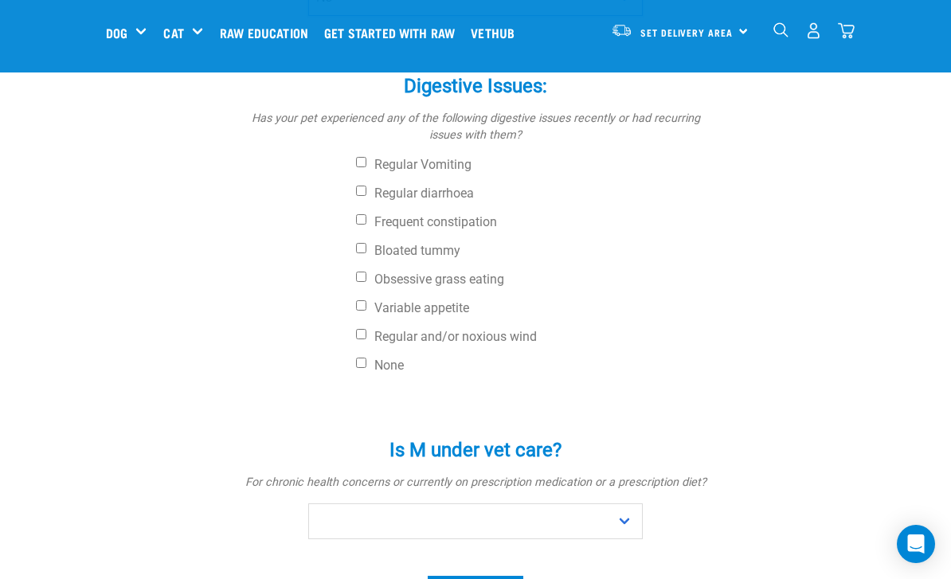
scroll to position [656, 0]
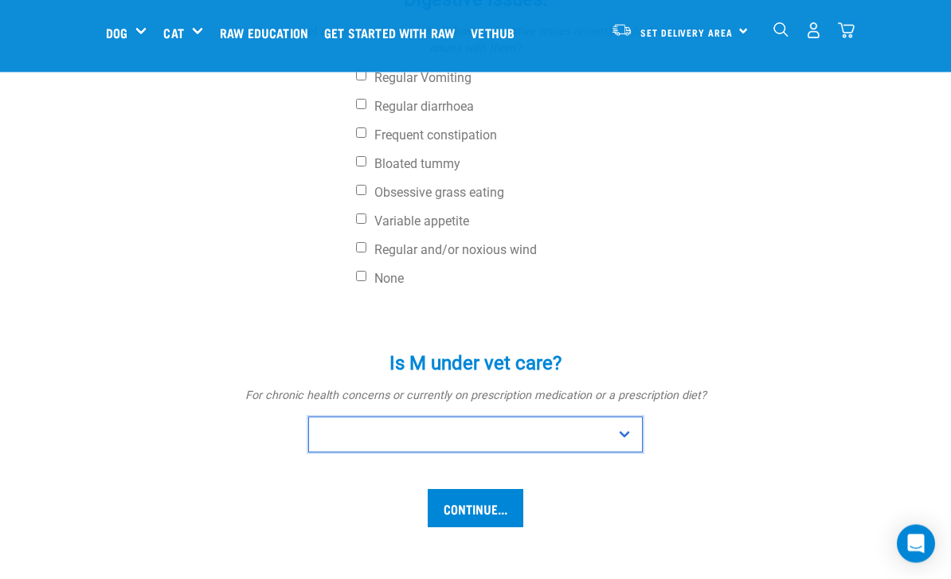
click at [611, 435] on select "No Yes" at bounding box center [475, 435] width 335 height 36
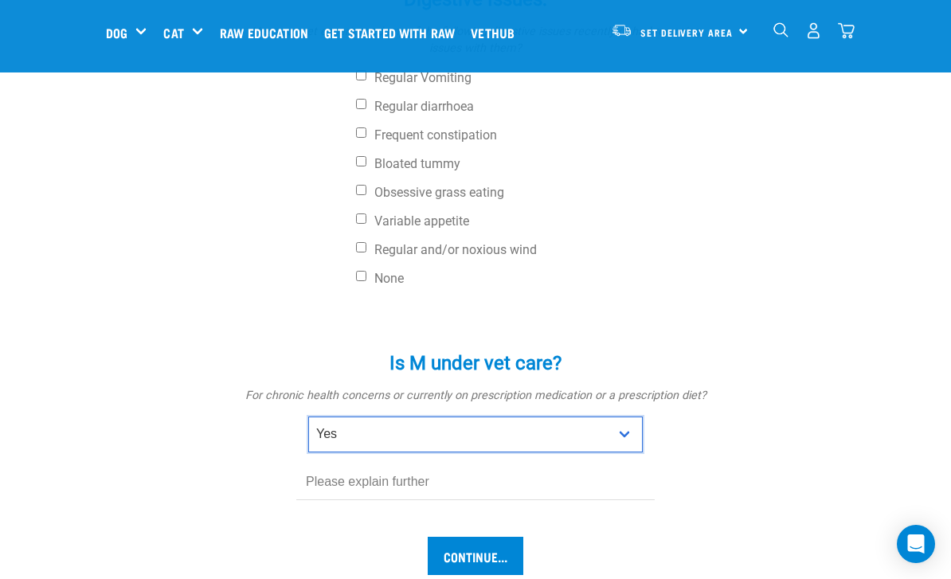
click at [617, 424] on select "No Yes" at bounding box center [475, 435] width 335 height 36
select select "no"
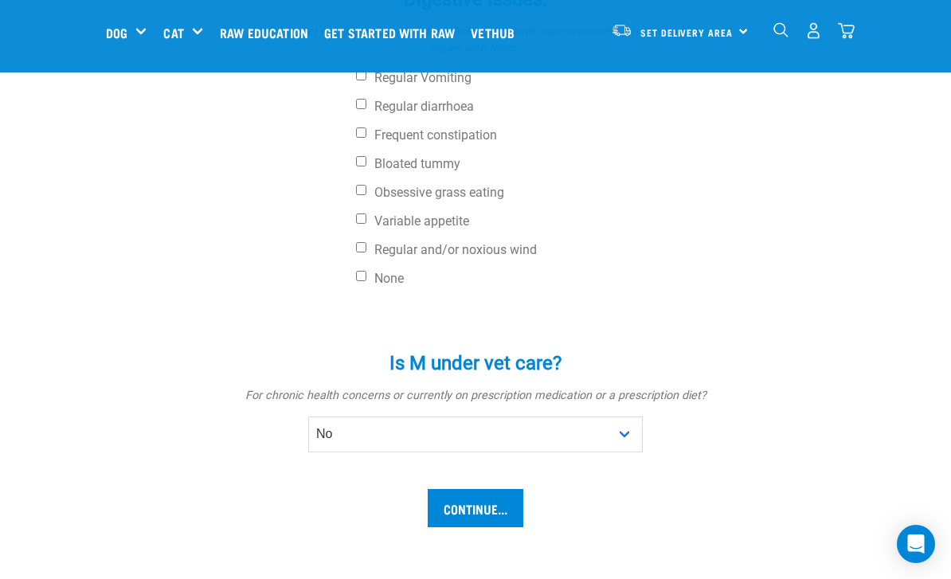
click at [495, 509] on input "Continue..." at bounding box center [476, 508] width 96 height 38
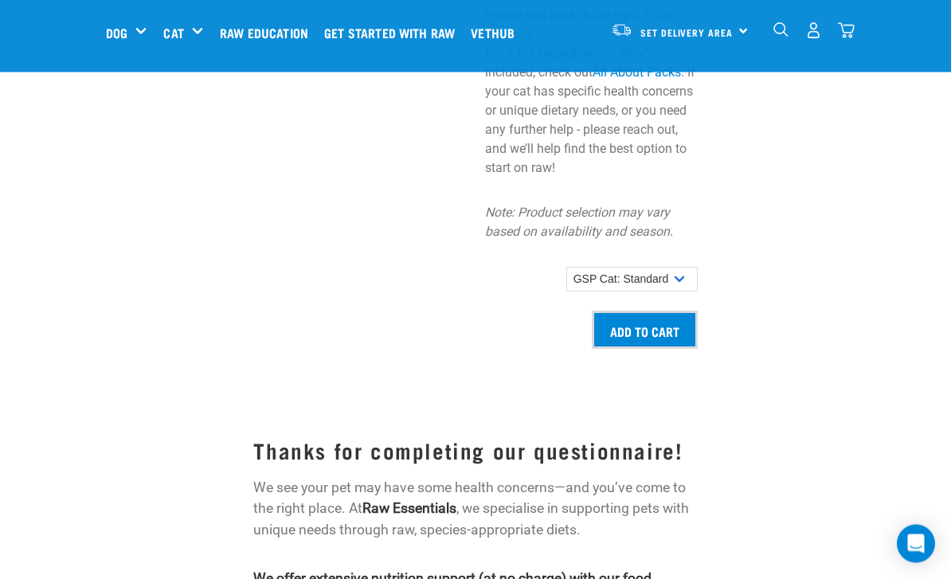
scroll to position [1666, 0]
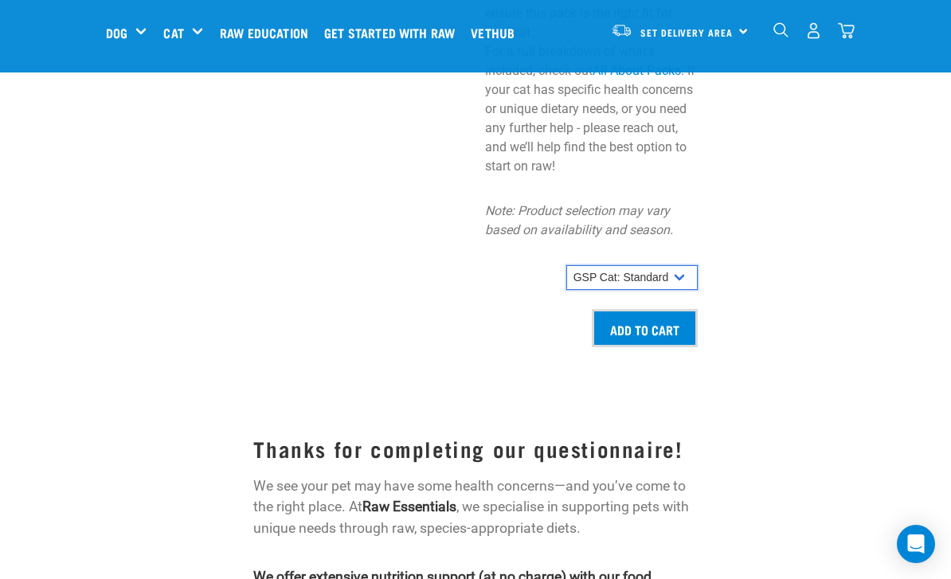
click at [677, 265] on select "GSP Cat: Standard" at bounding box center [631, 277] width 131 height 25
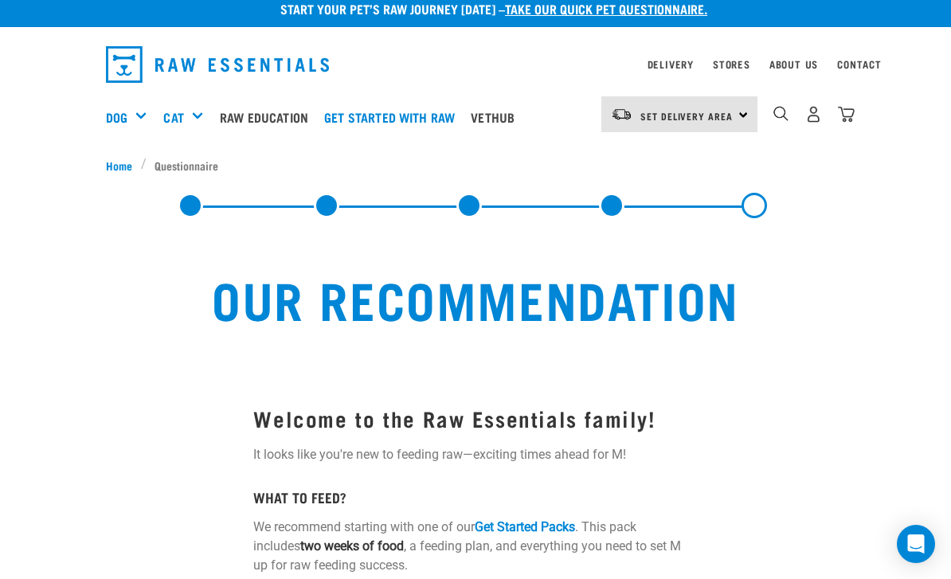
scroll to position [16, 0]
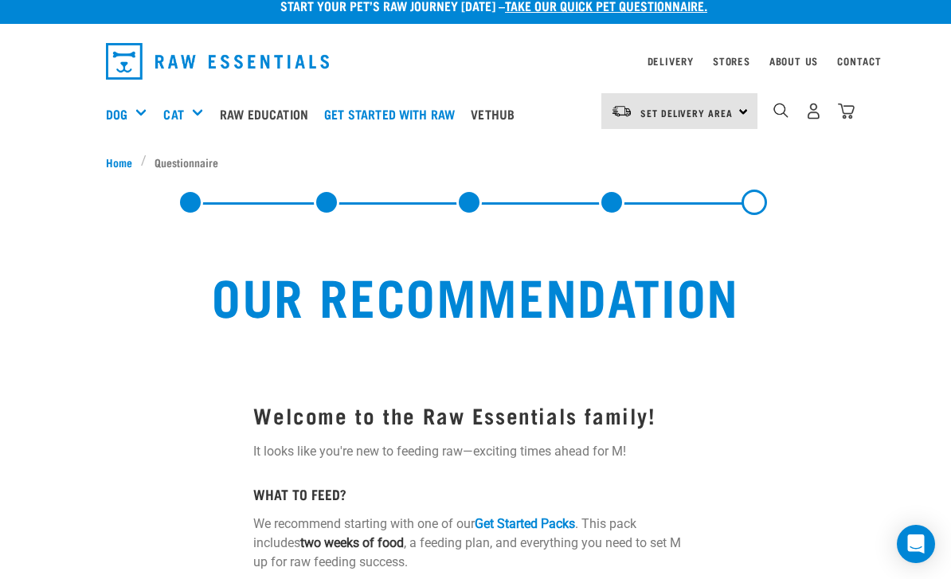
click at [389, 121] on link "Get started with Raw" at bounding box center [393, 114] width 147 height 64
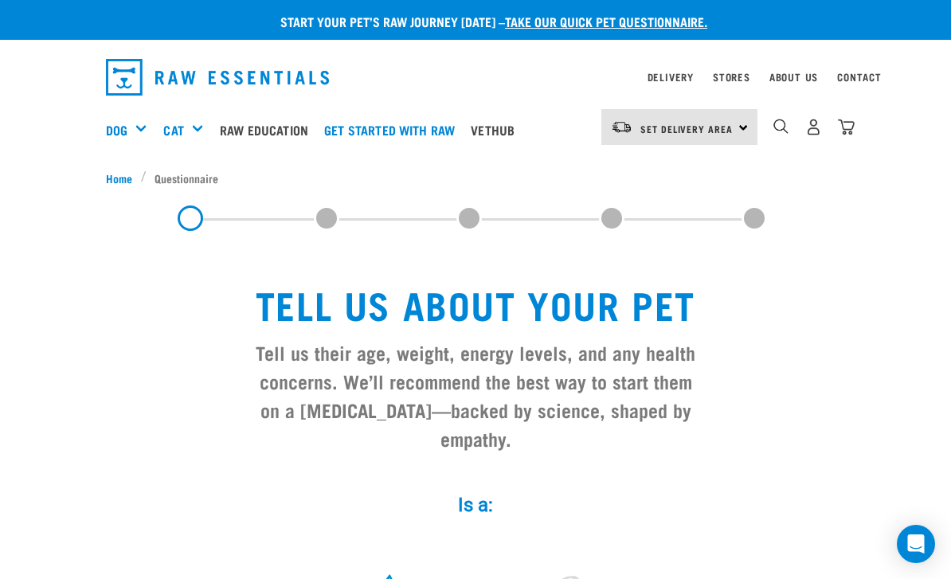
click at [0, 0] on h5 "Get Started Packs" at bounding box center [0, 0] width 0 height 0
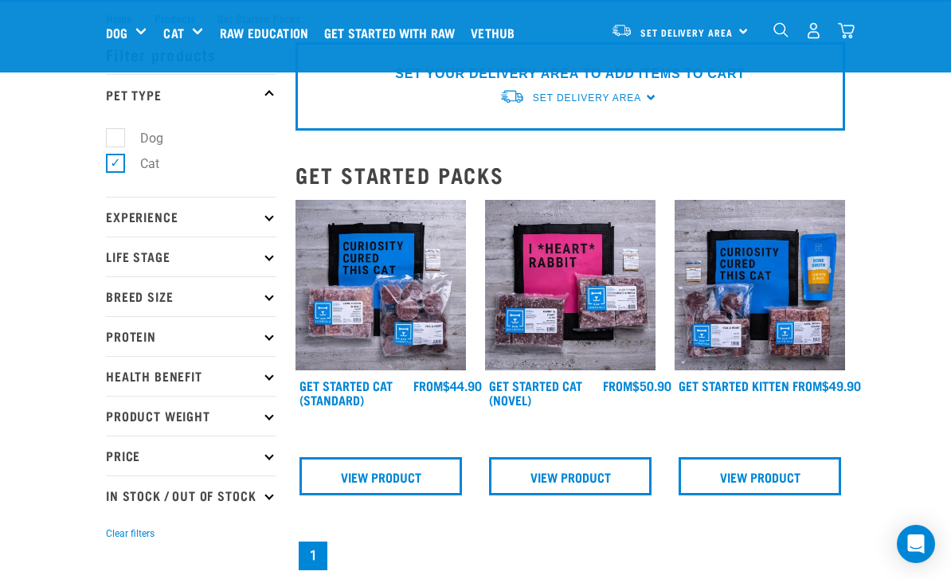
scroll to position [56, 0]
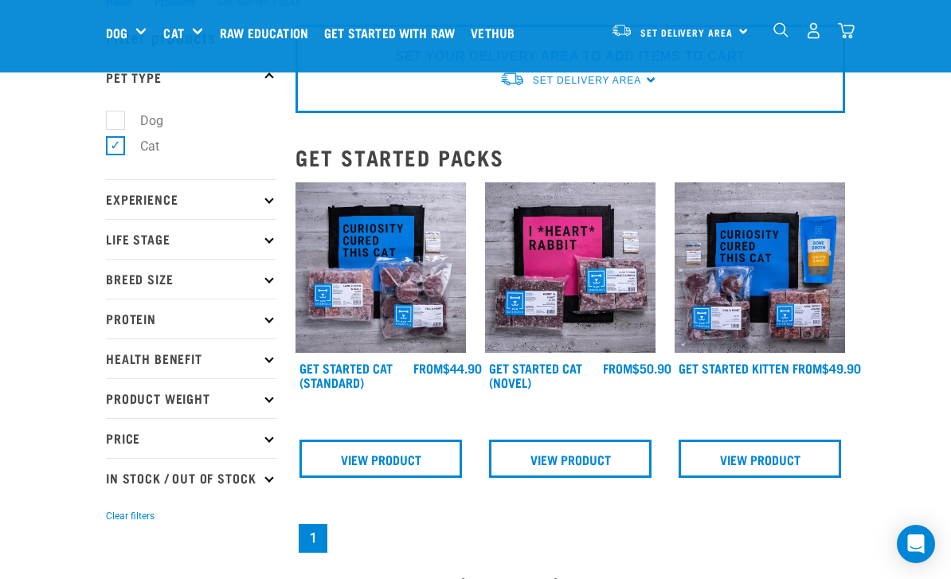
click at [531, 371] on link "Get Started Cat (Novel)" at bounding box center [535, 375] width 93 height 22
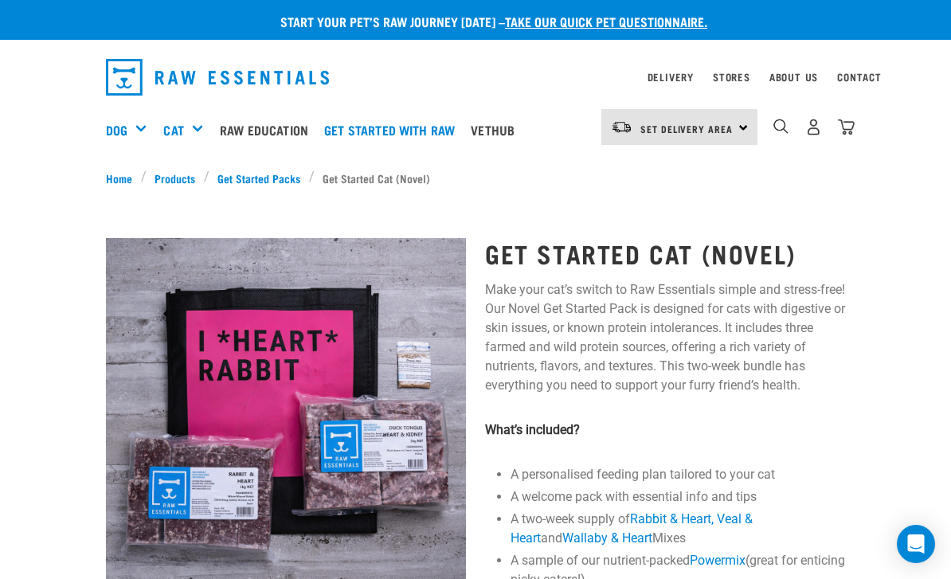
scroll to position [1, 0]
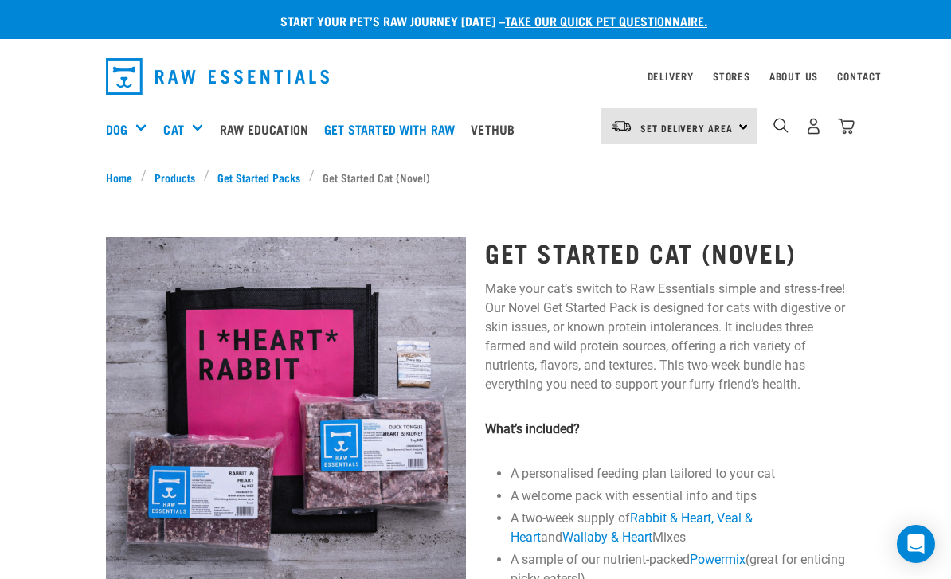
click at [0, 0] on h5 "Shop All Cat" at bounding box center [0, 0] width 0 height 0
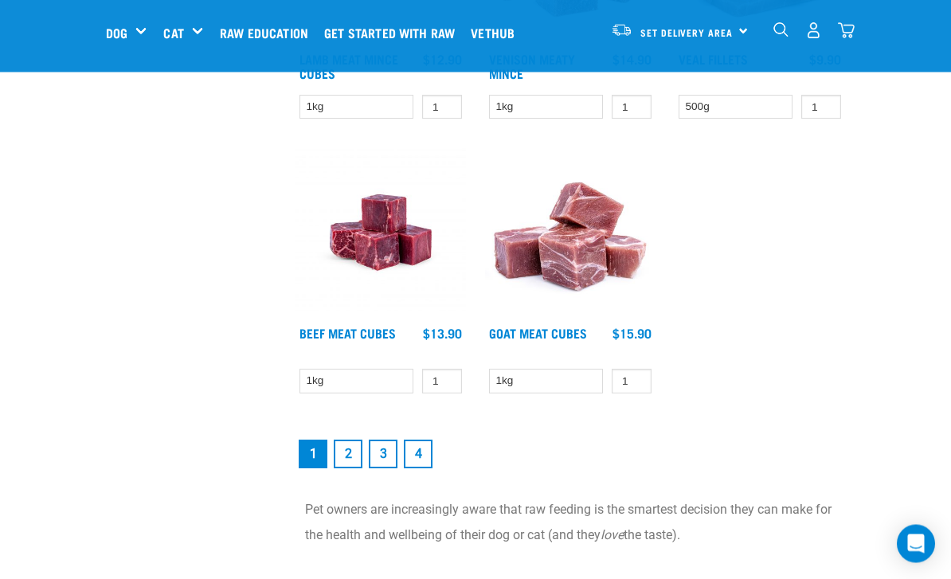
scroll to position [2946, 0]
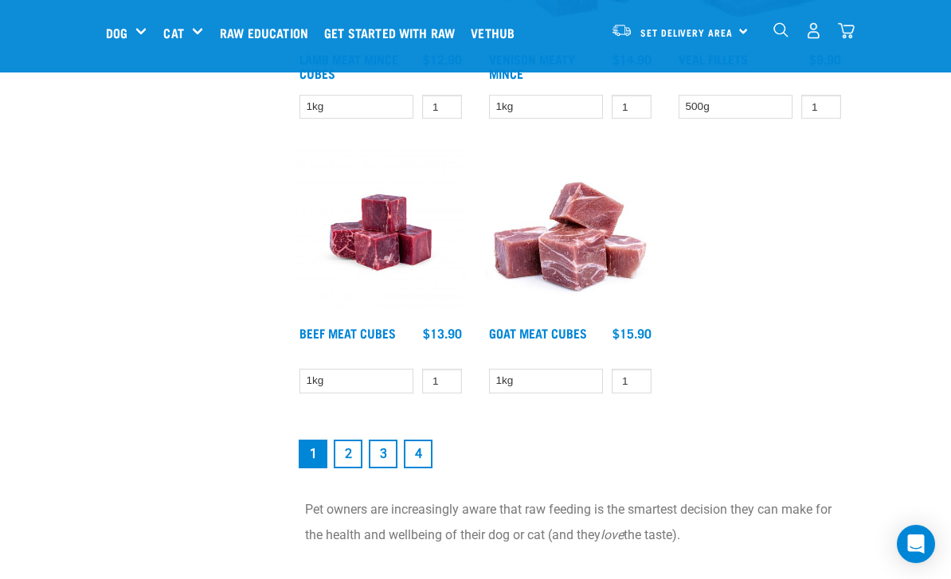
click at [354, 454] on link "2" at bounding box center [348, 454] width 29 height 29
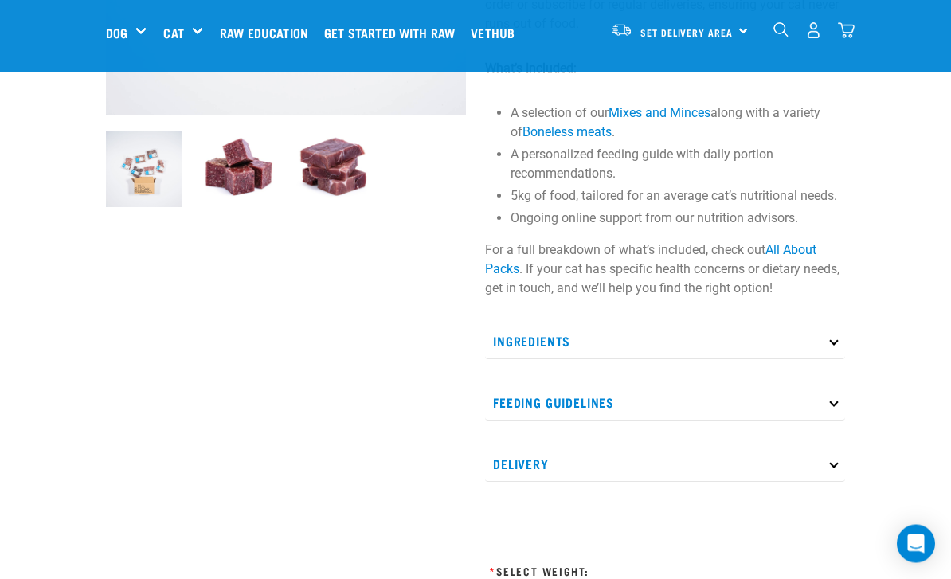
scroll to position [361, 0]
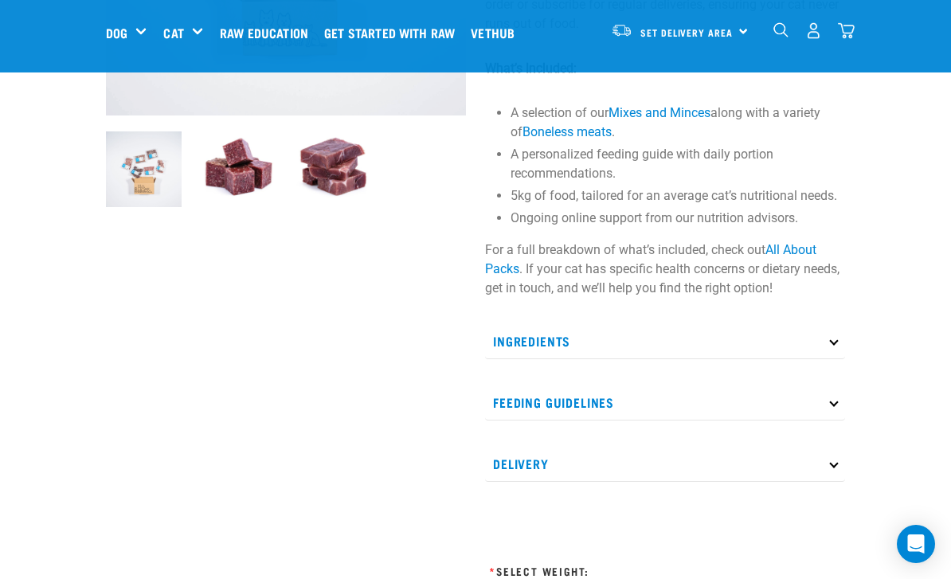
click at [815, 343] on p "Ingredients" at bounding box center [665, 341] width 360 height 36
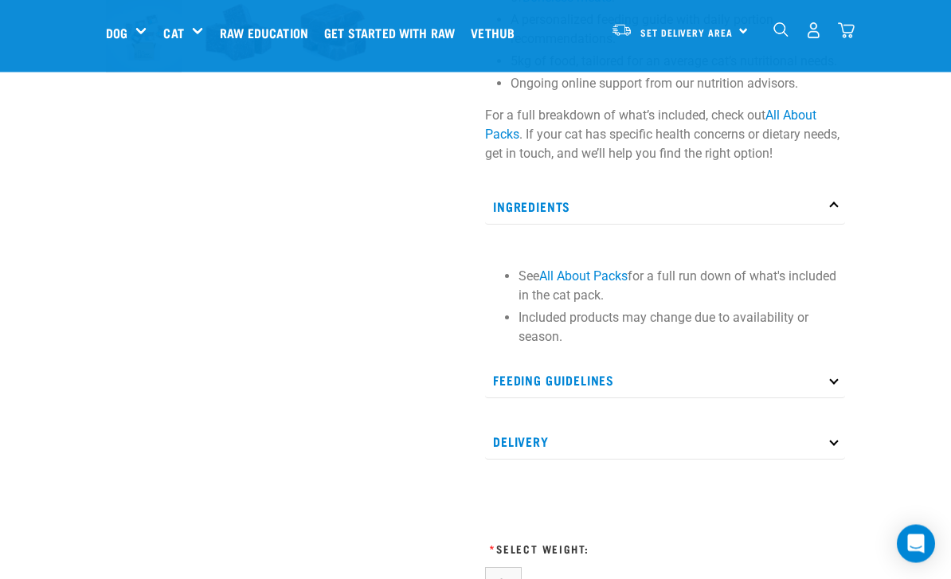
scroll to position [495, 0]
click at [822, 376] on p "Feeding Guidelines" at bounding box center [665, 380] width 360 height 36
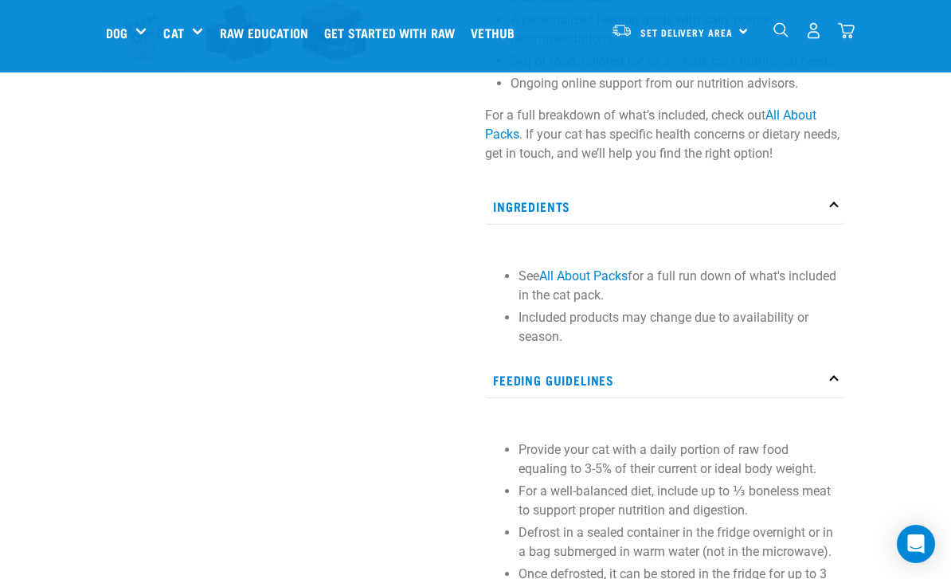
click at [840, 381] on p "Feeding Guidelines" at bounding box center [665, 380] width 360 height 36
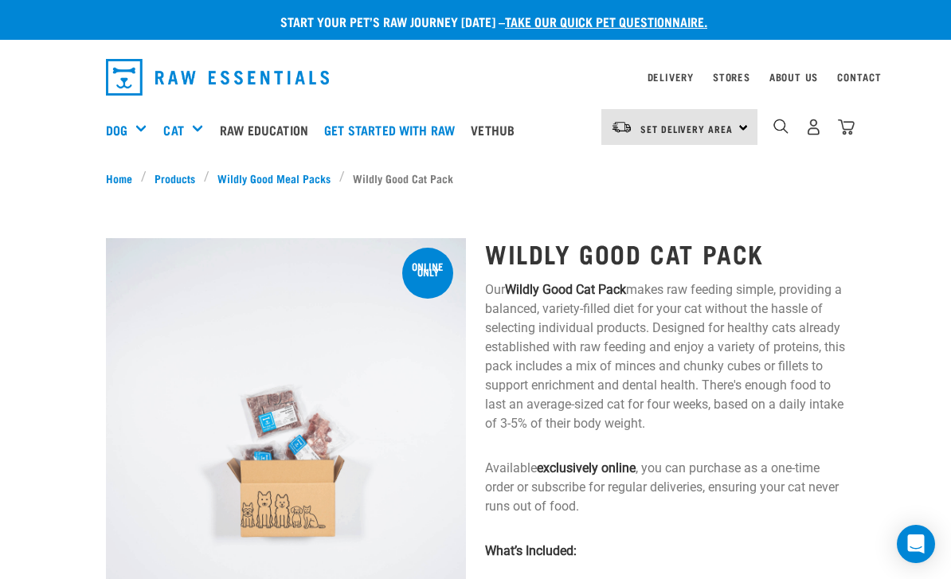
scroll to position [29, 0]
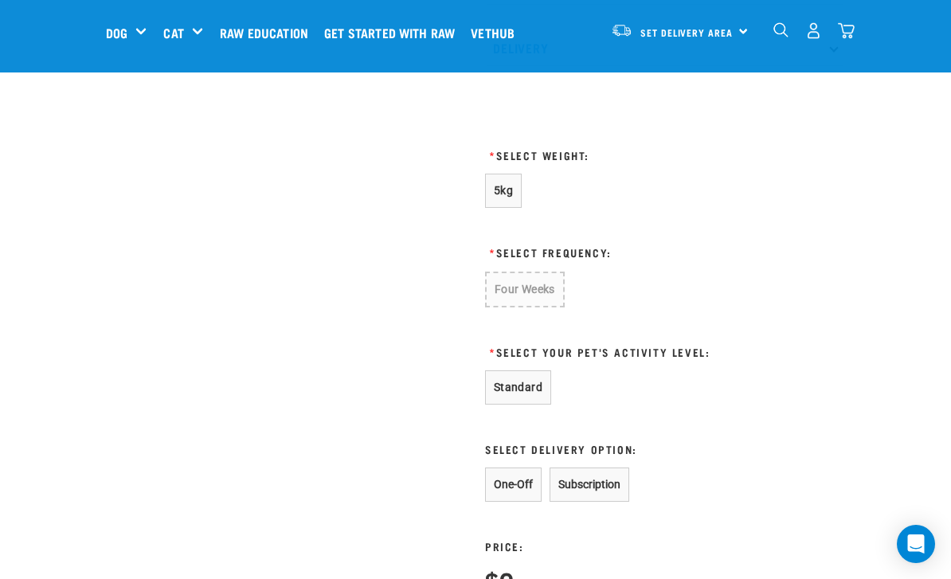
click at [517, 190] on button "5kg" at bounding box center [503, 191] width 37 height 34
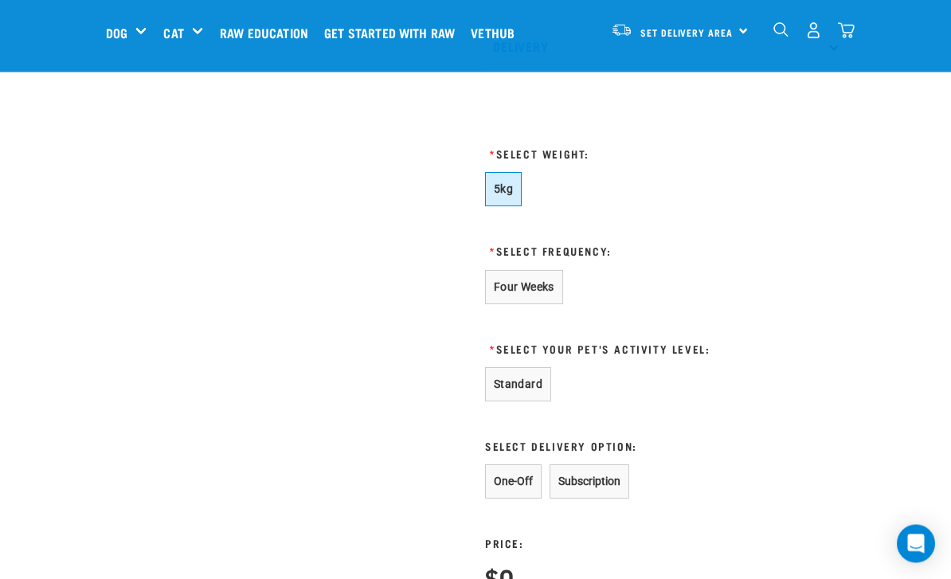
scroll to position [891, 0]
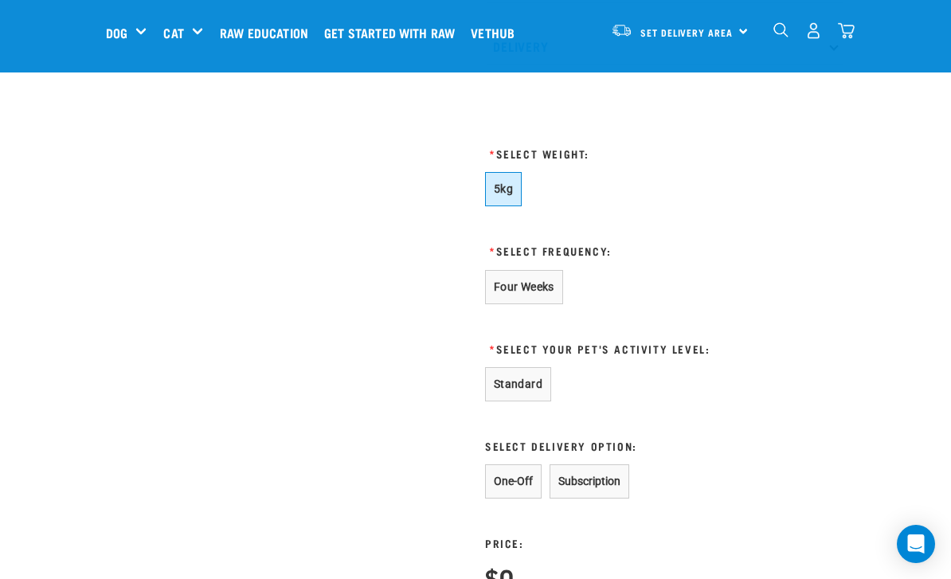
click at [532, 282] on button "Four Weeks" at bounding box center [524, 287] width 78 height 34
click at [522, 378] on button "Standard" at bounding box center [518, 384] width 66 height 34
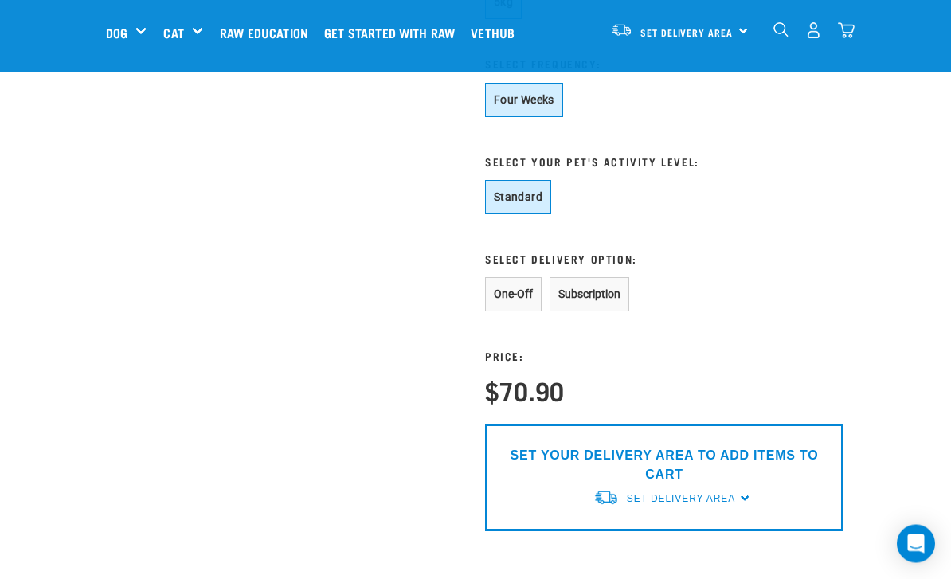
scroll to position [1078, 0]
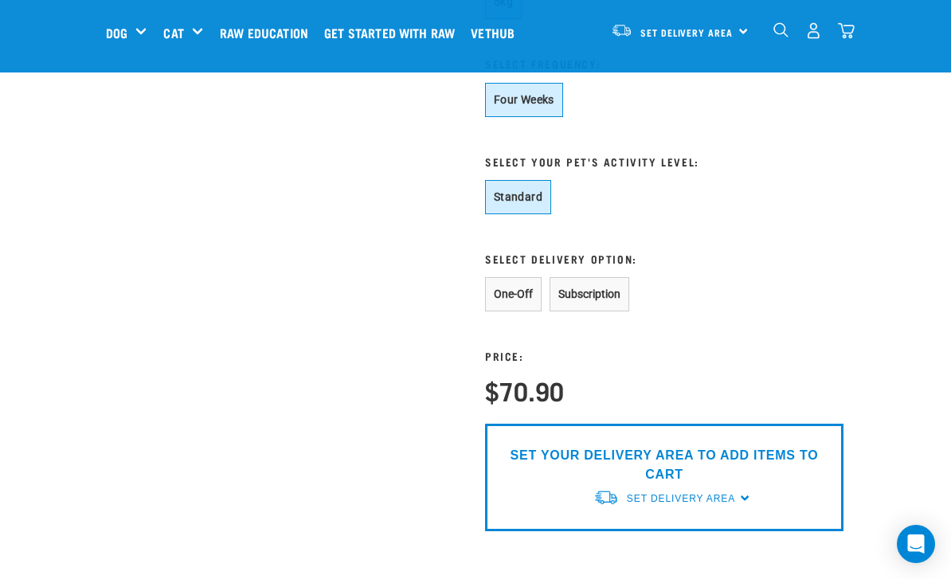
click at [508, 302] on button "One-Off" at bounding box center [513, 294] width 57 height 34
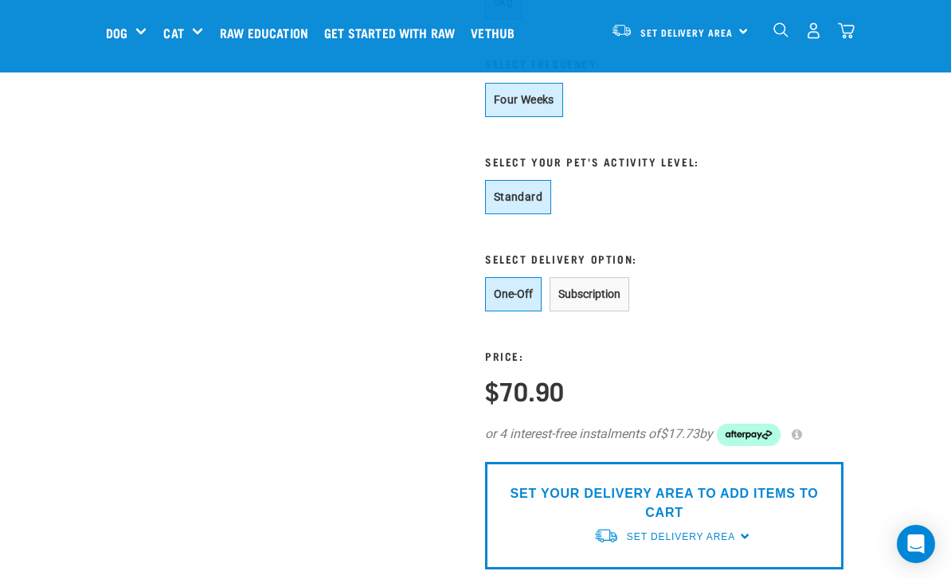
click at [597, 309] on button "Subscription" at bounding box center [590, 294] width 80 height 34
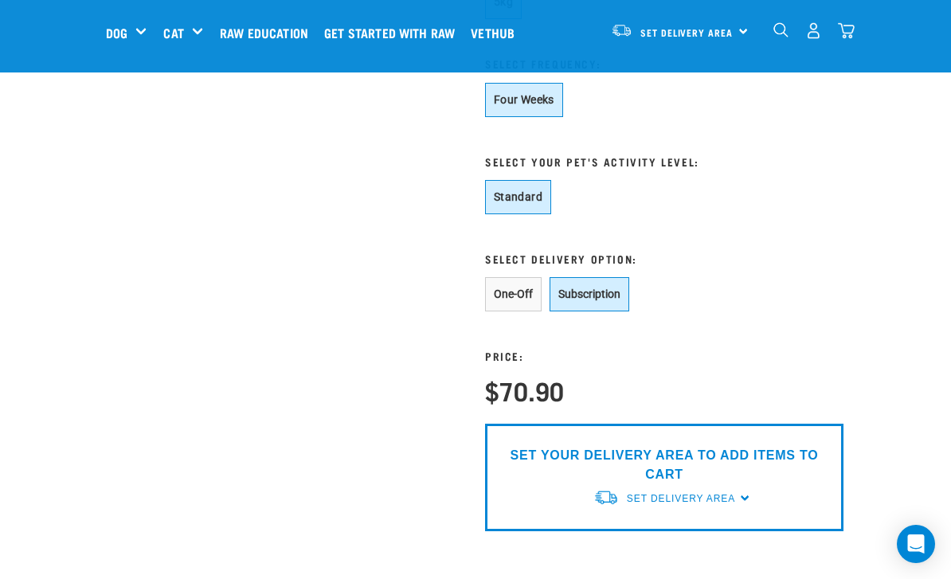
click at [497, 304] on button "One-Off" at bounding box center [513, 294] width 57 height 34
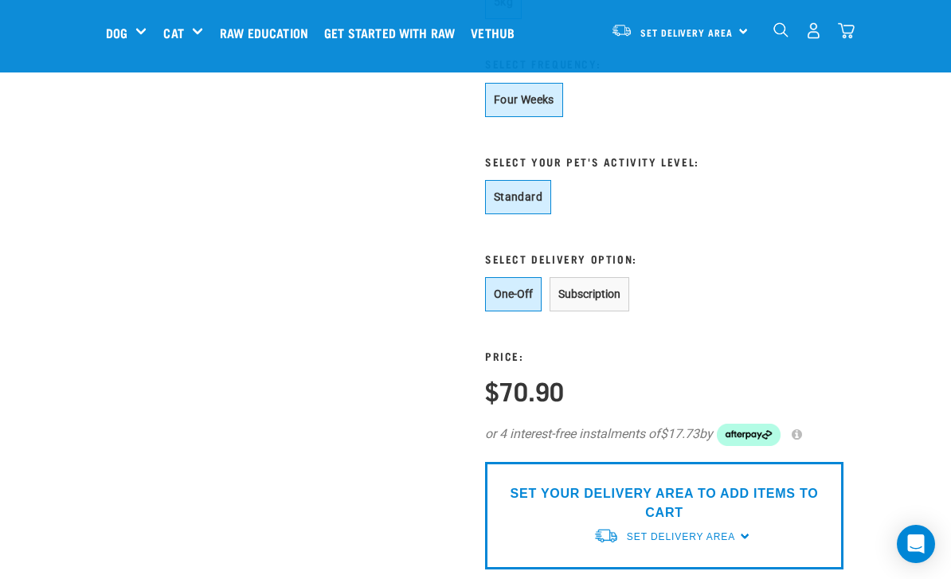
scroll to position [1051, 0]
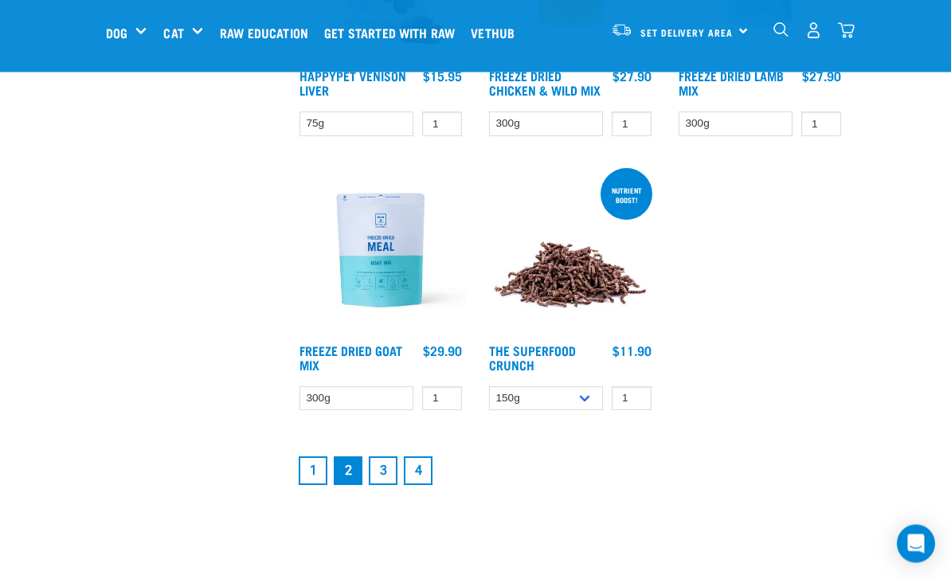
scroll to position [2852, 0]
click at [385, 480] on link "3" at bounding box center [383, 470] width 29 height 29
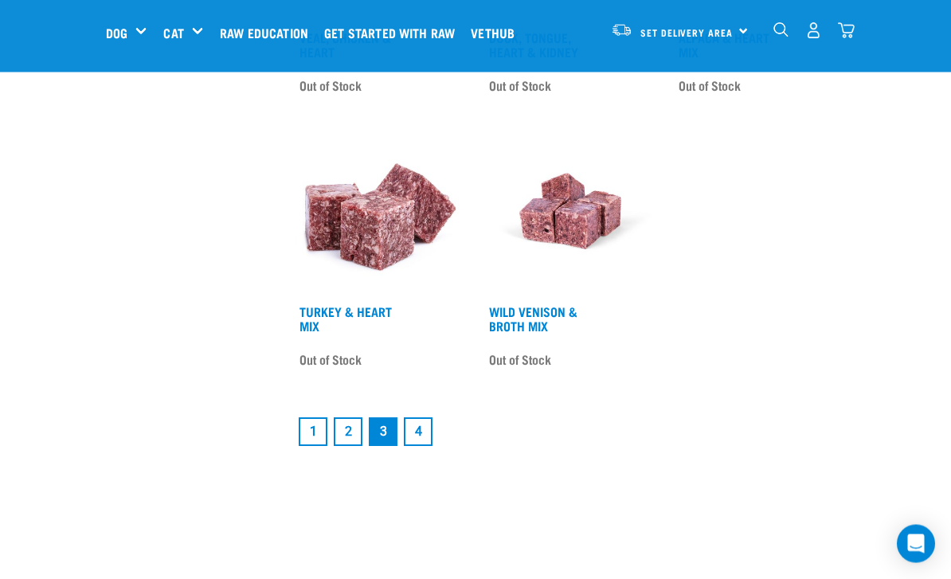
scroll to position [2930, 0]
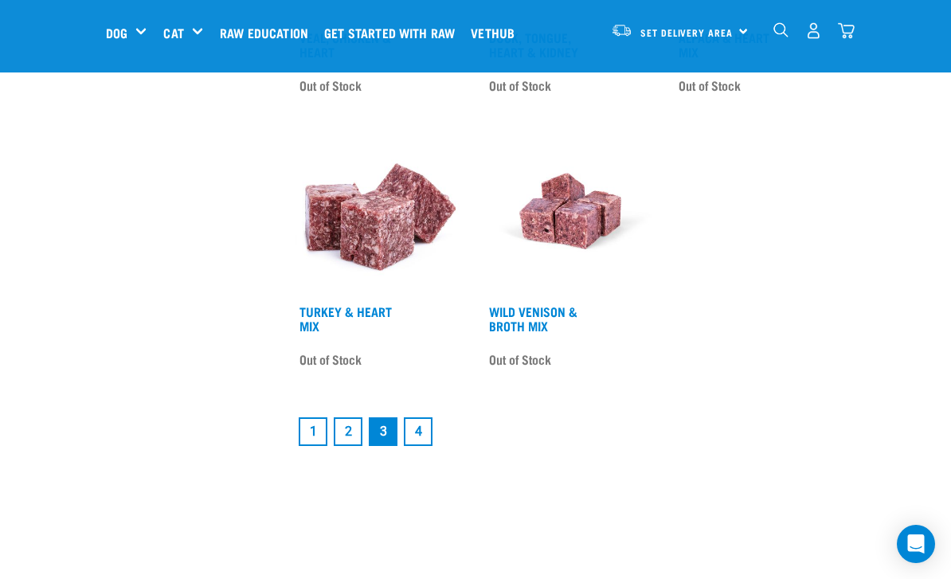
click at [425, 446] on link "4" at bounding box center [418, 431] width 29 height 29
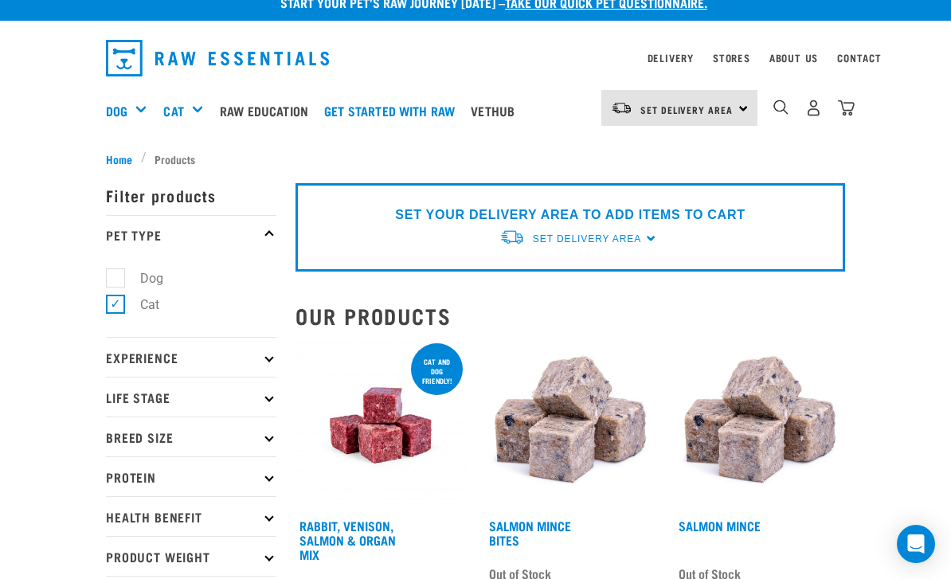
scroll to position [67, 0]
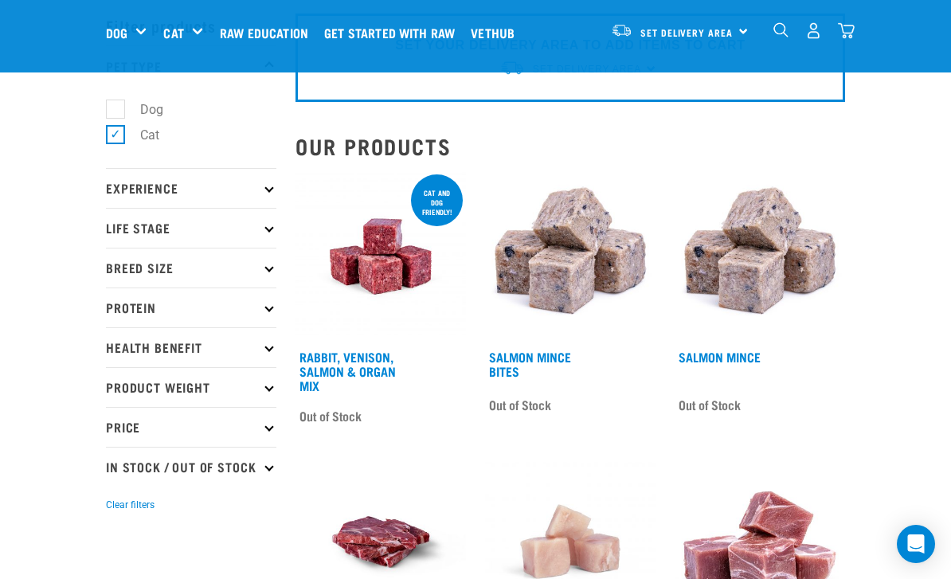
click at [267, 378] on p "Product Weight" at bounding box center [191, 387] width 170 height 40
click at [256, 350] on p "Health Benefit" at bounding box center [191, 347] width 170 height 40
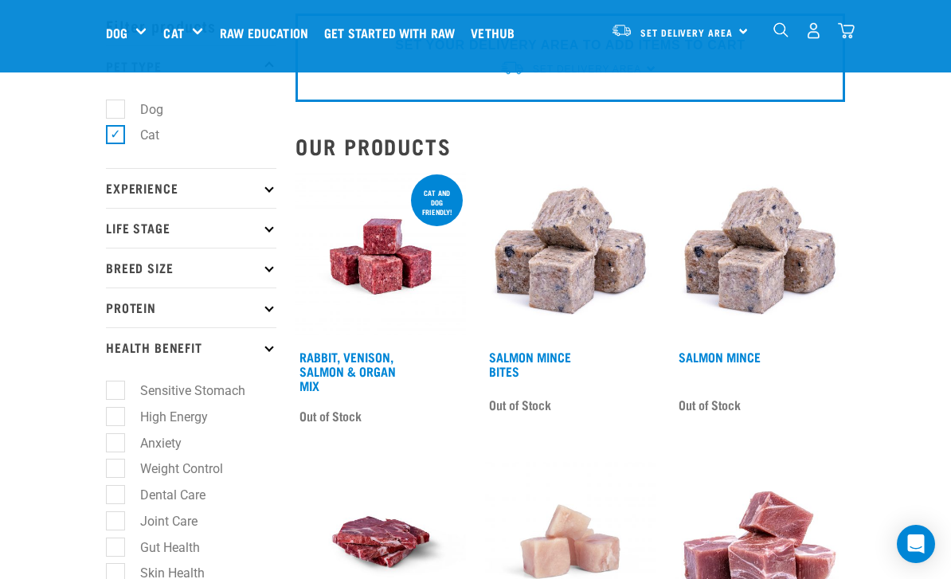
click at [275, 348] on p "Health Benefit" at bounding box center [191, 347] width 170 height 40
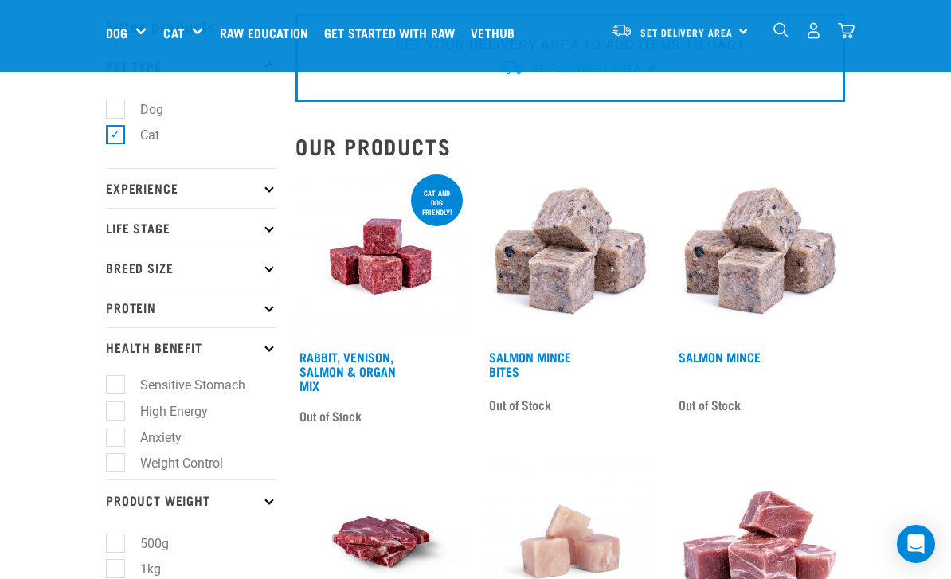
click at [272, 299] on p "Protein" at bounding box center [191, 308] width 170 height 40
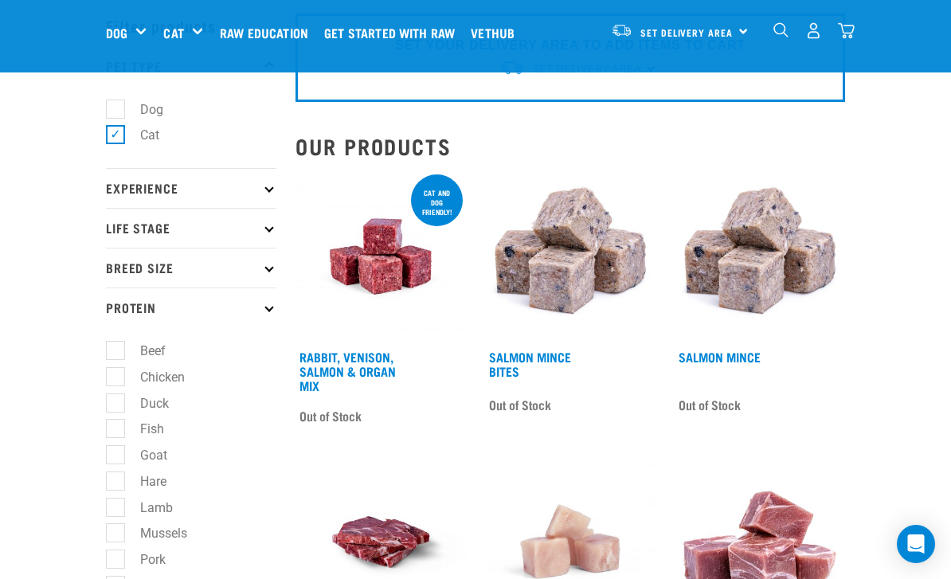
click at [262, 264] on p "Breed Size" at bounding box center [191, 268] width 170 height 40
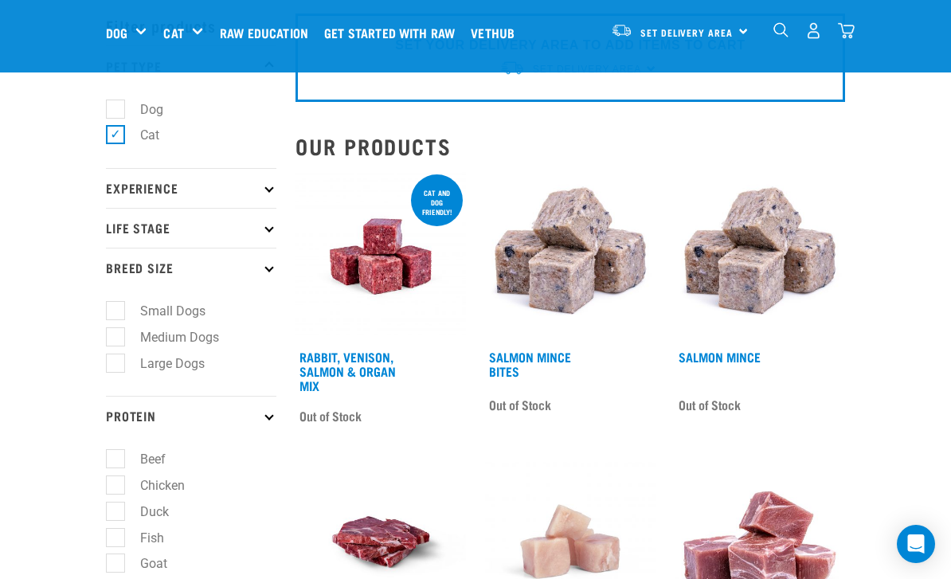
click at [268, 272] on icon at bounding box center [268, 267] width 9 height 9
click at [261, 224] on p "Life Stage" at bounding box center [191, 228] width 170 height 40
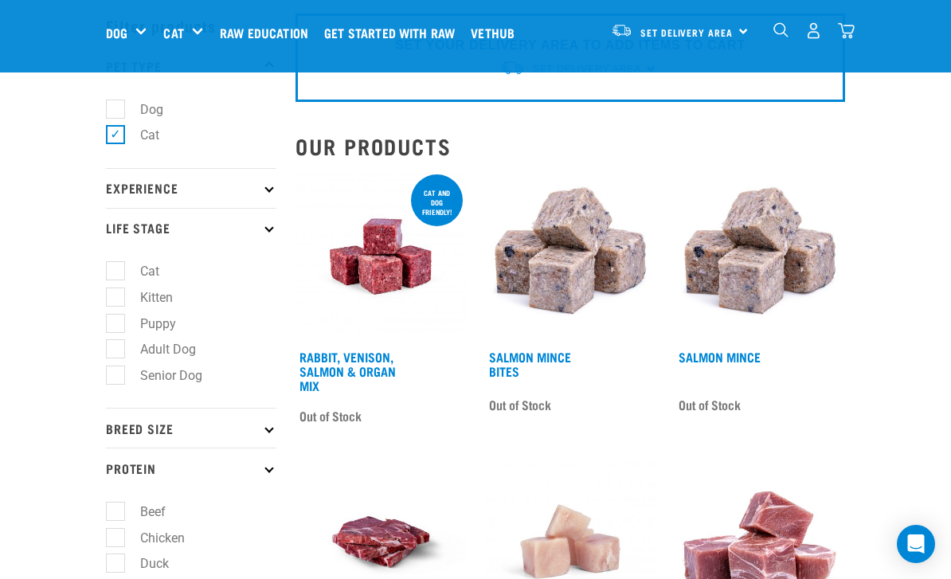
click at [269, 226] on icon at bounding box center [268, 227] width 9 height 9
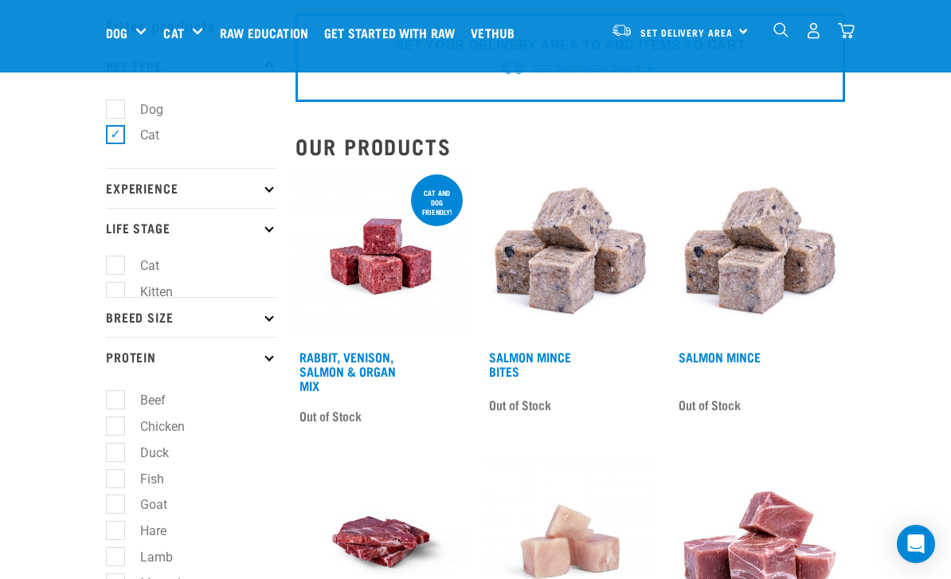
click at [268, 181] on p "Experience" at bounding box center [191, 188] width 170 height 40
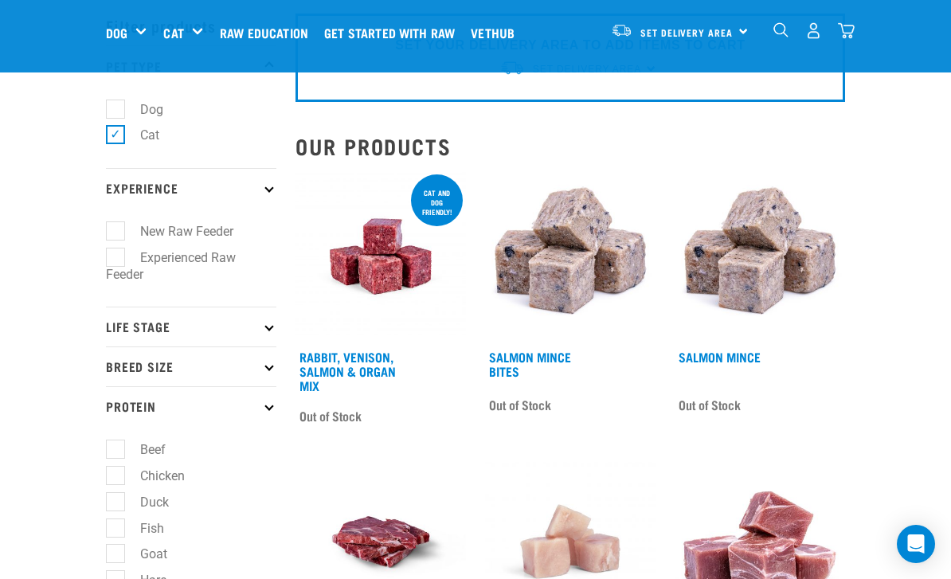
click at [273, 182] on p "Experience" at bounding box center [191, 188] width 170 height 40
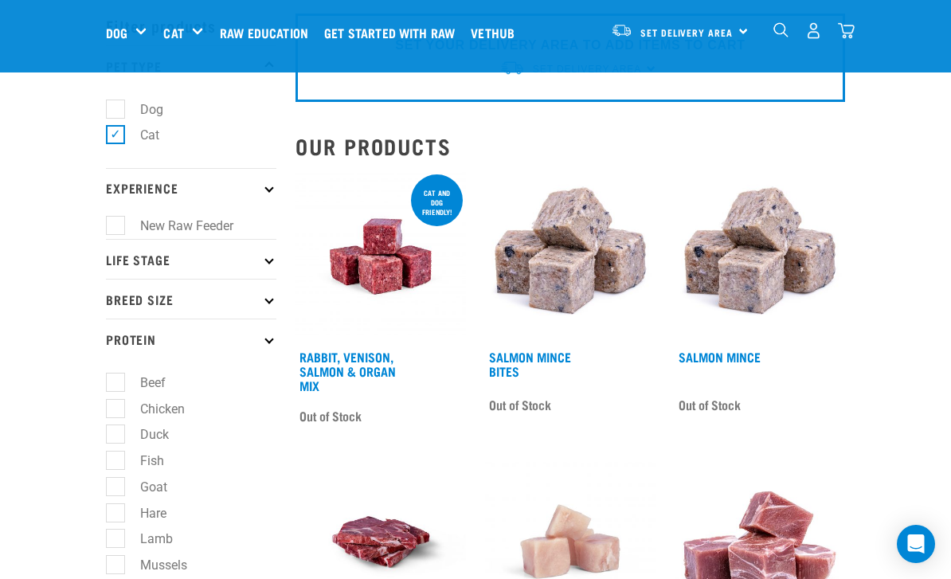
scroll to position [0, 0]
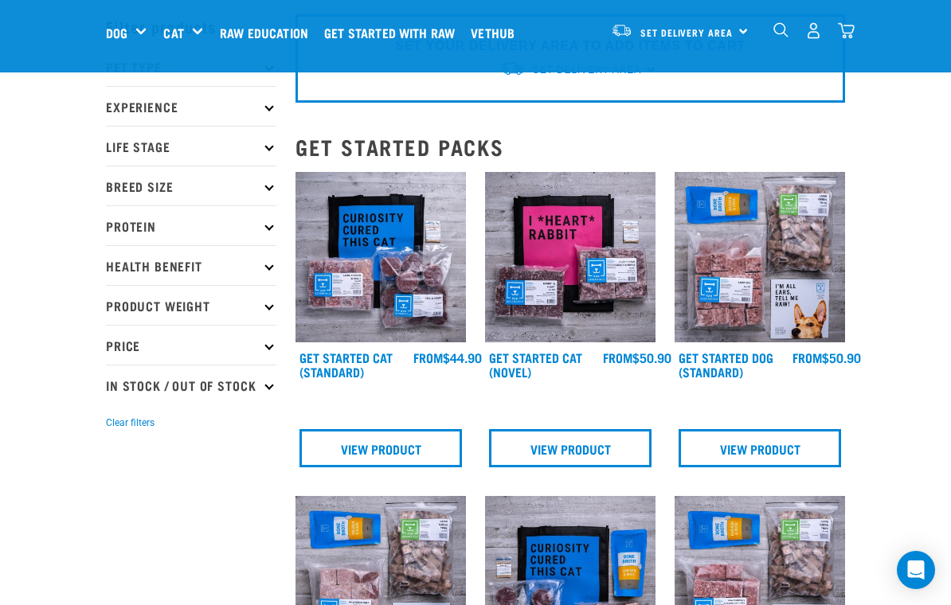
scroll to position [65, 0]
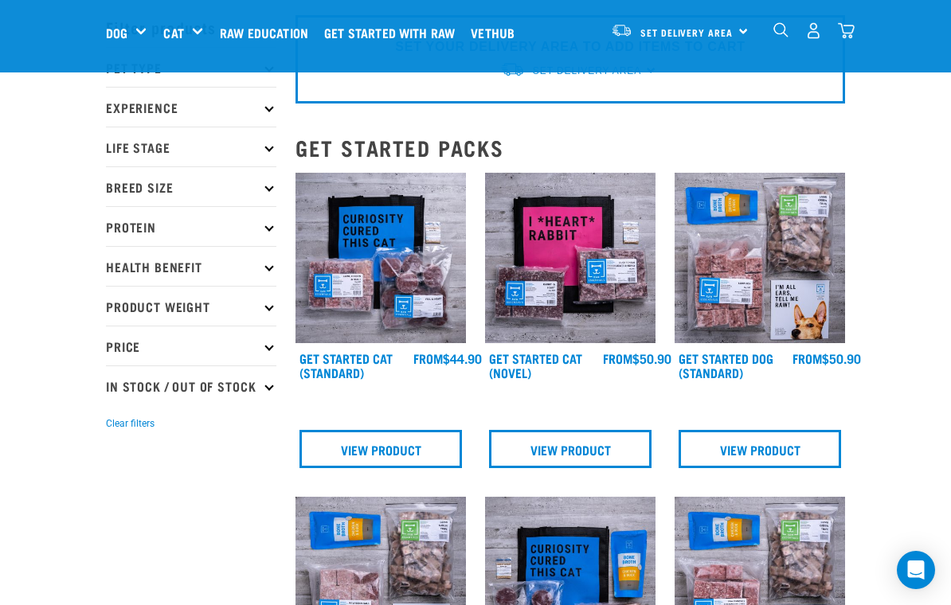
click at [346, 366] on link "Get Started Cat (Standard)" at bounding box center [346, 365] width 93 height 22
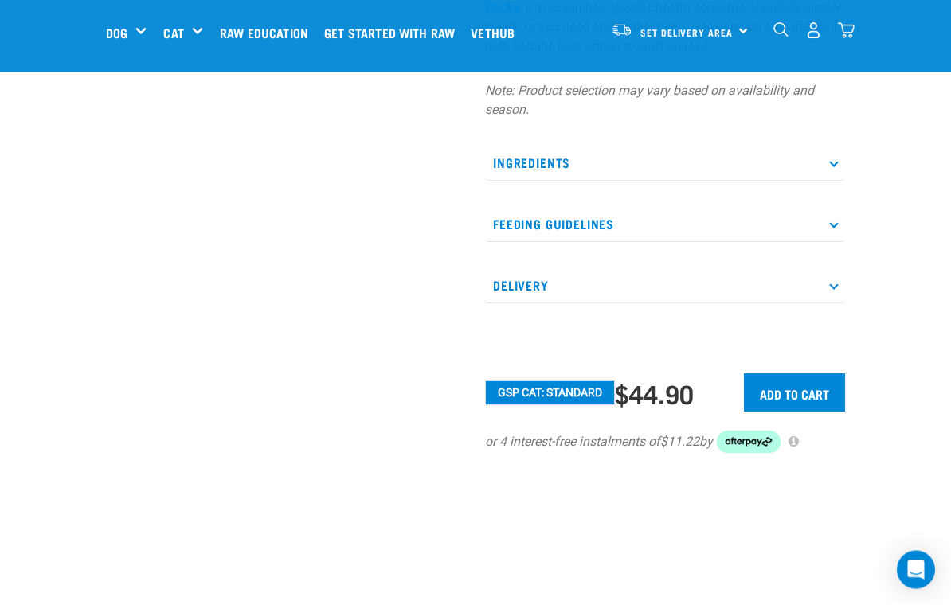
scroll to position [587, 0]
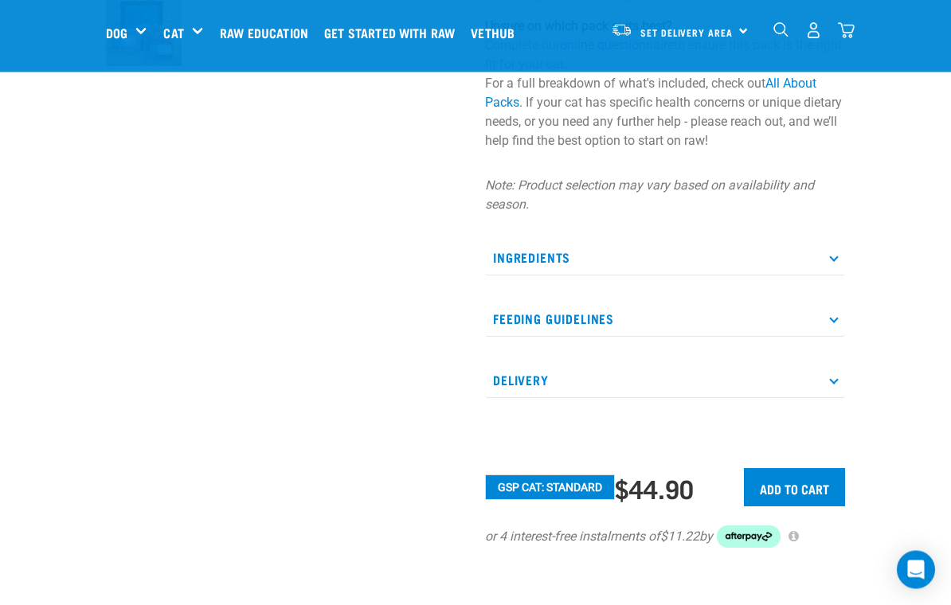
click at [820, 268] on p "Ingredients" at bounding box center [665, 259] width 360 height 36
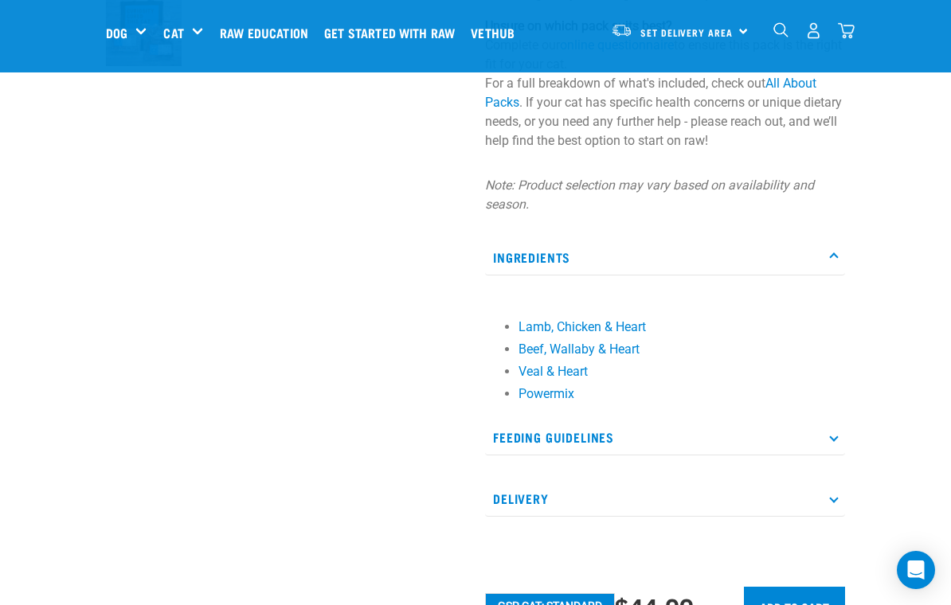
click at [829, 249] on p "Ingredients" at bounding box center [665, 258] width 360 height 36
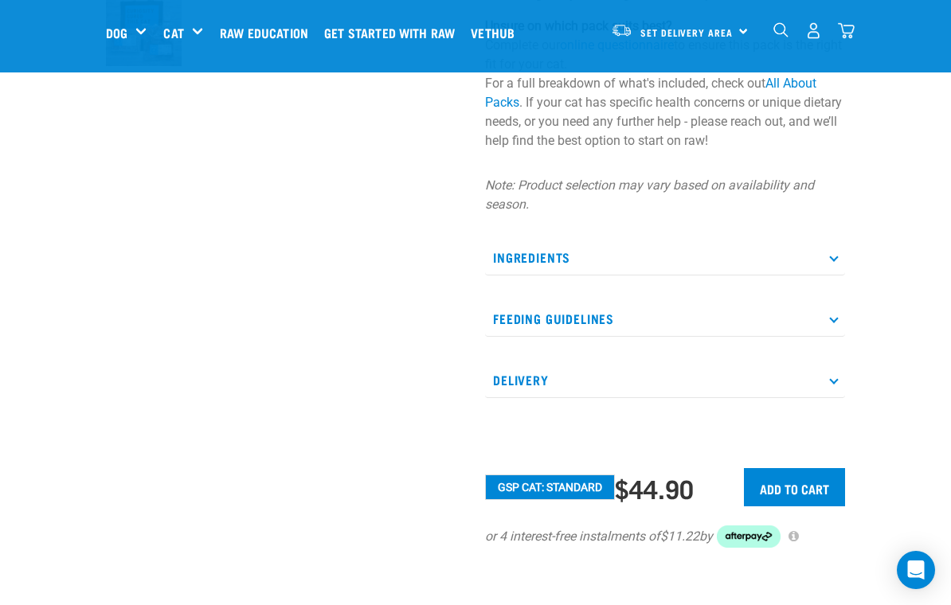
click at [825, 303] on p "Feeding Guidelines" at bounding box center [665, 319] width 360 height 36
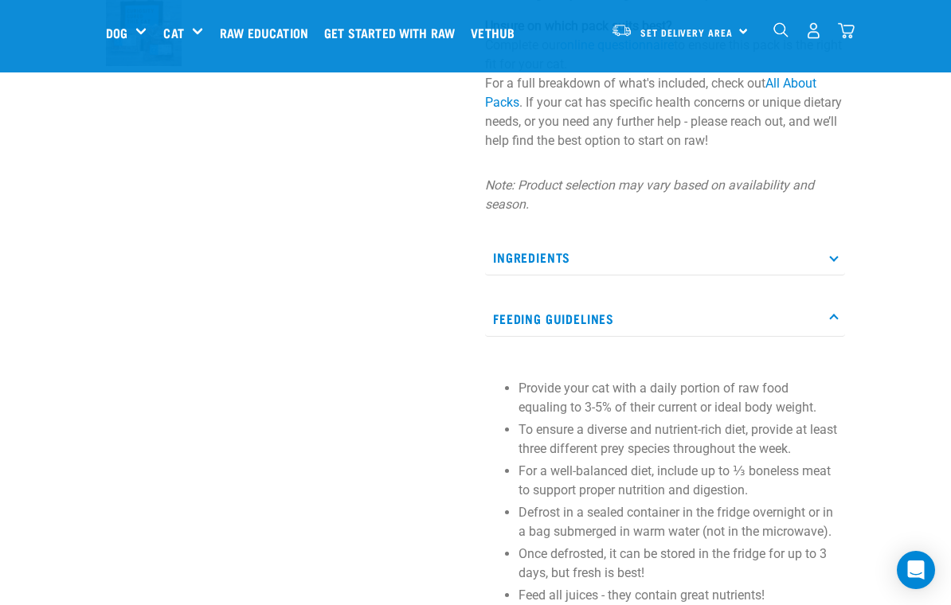
click at [836, 323] on p "Feeding Guidelines" at bounding box center [665, 319] width 360 height 36
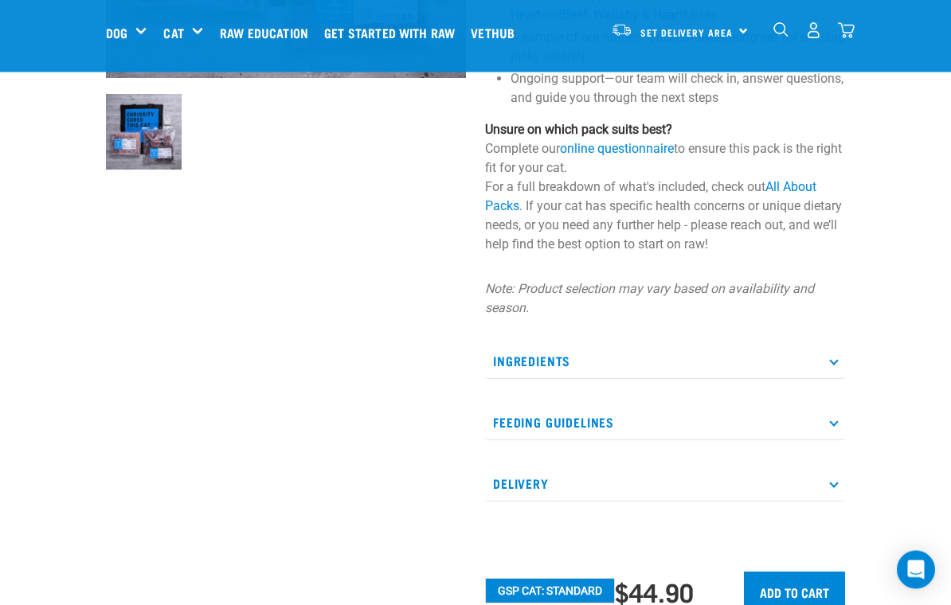
scroll to position [398, 0]
